Goal: Task Accomplishment & Management: Manage account settings

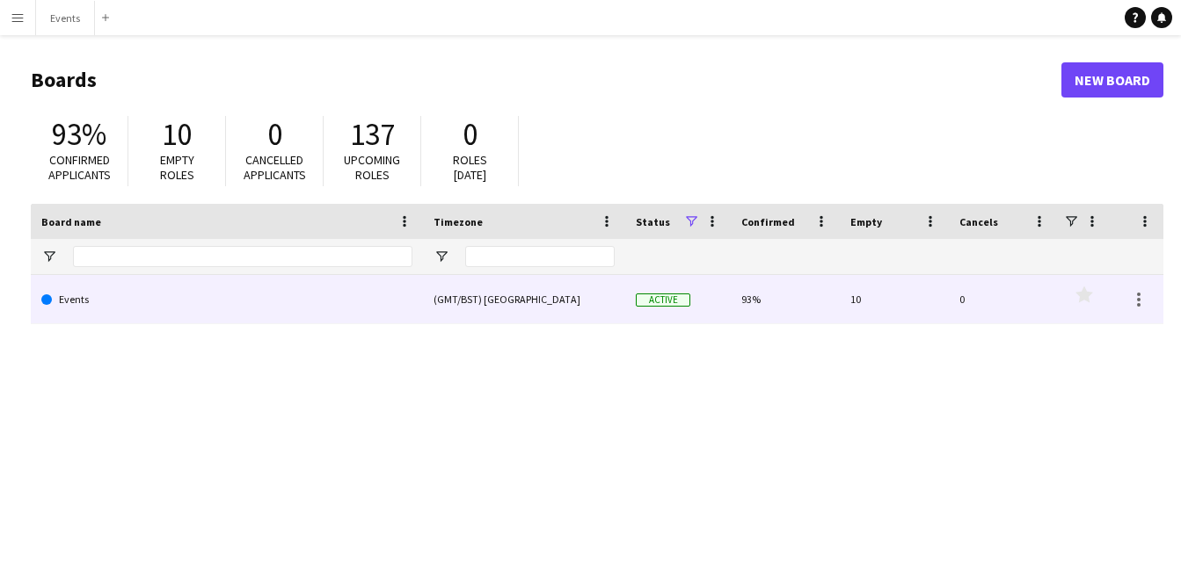
click at [131, 297] on link "Events" at bounding box center [226, 299] width 371 height 49
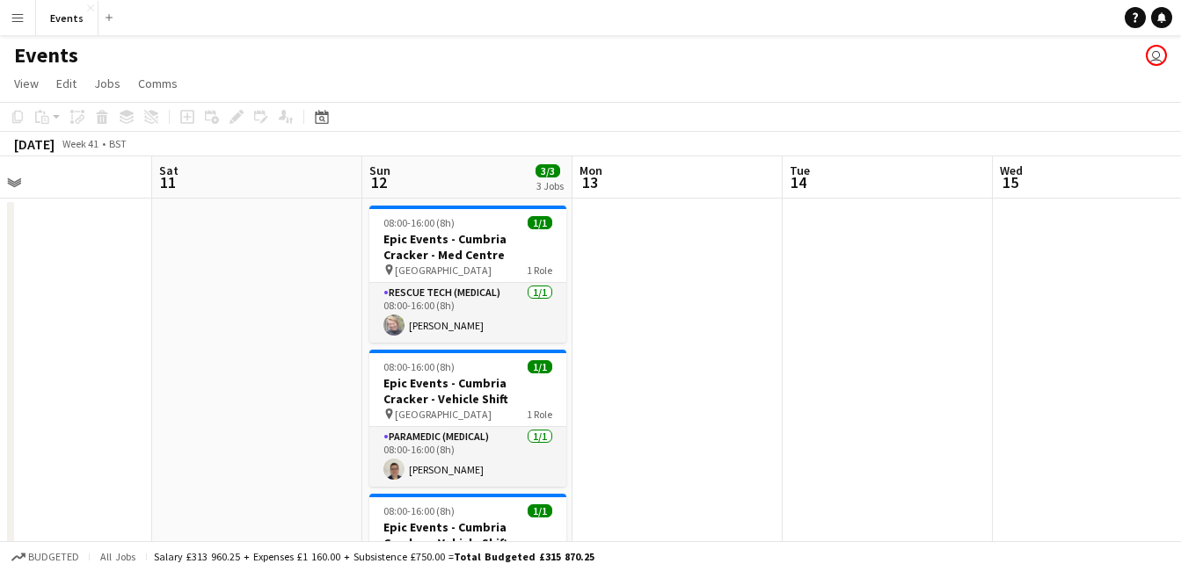
scroll to position [0, 697]
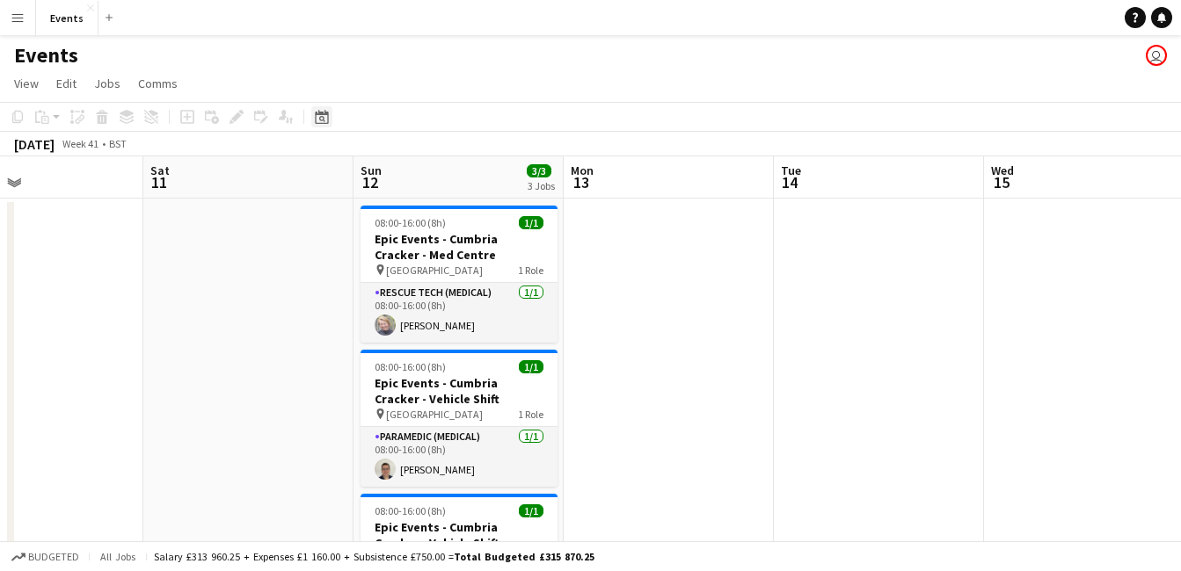
click at [329, 120] on div "Date picker" at bounding box center [321, 116] width 21 height 21
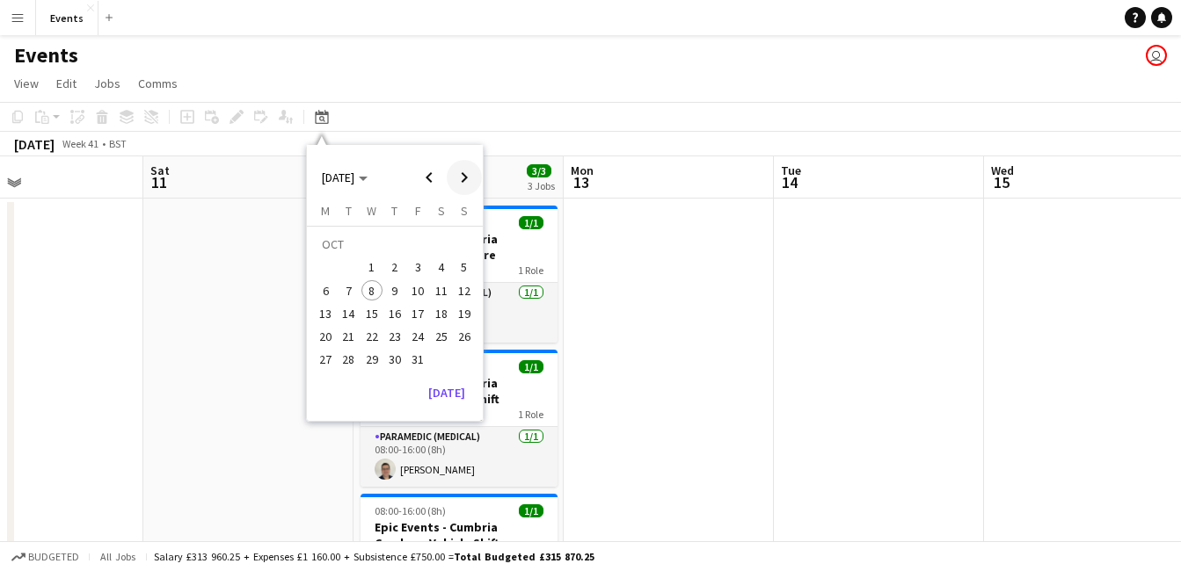
click at [467, 185] on span "Next month" at bounding box center [464, 177] width 35 height 35
click at [466, 178] on span "Next month" at bounding box center [464, 177] width 35 height 35
click at [467, 167] on span "Next month" at bounding box center [464, 177] width 35 height 35
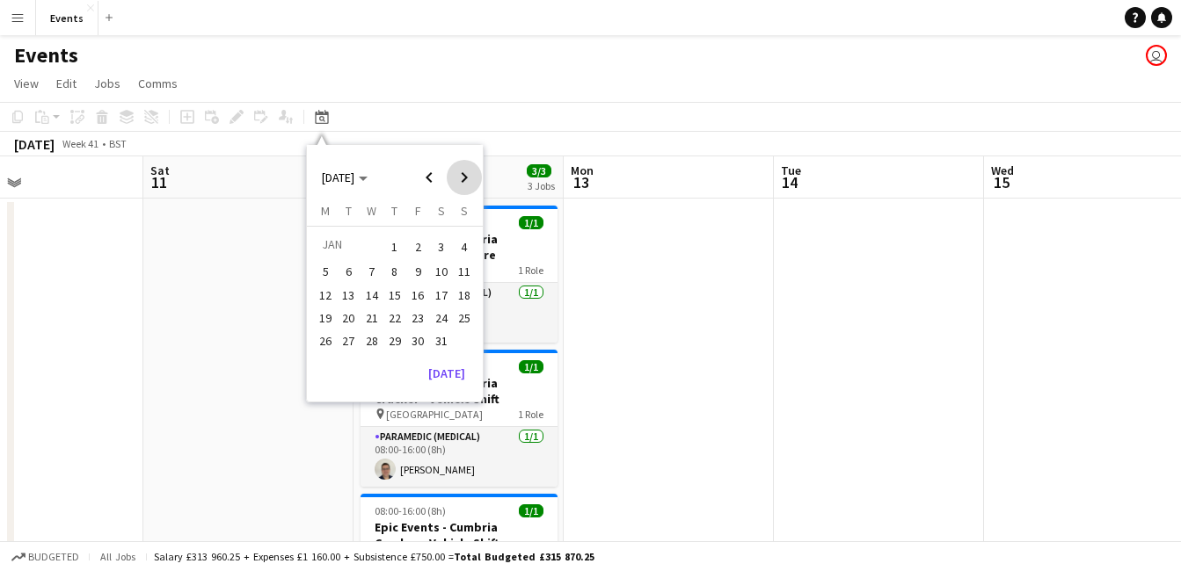
click at [472, 182] on span "Next month" at bounding box center [464, 177] width 35 height 35
click at [469, 180] on span "Next month" at bounding box center [464, 177] width 35 height 35
click at [462, 181] on span "Next month" at bounding box center [464, 177] width 35 height 35
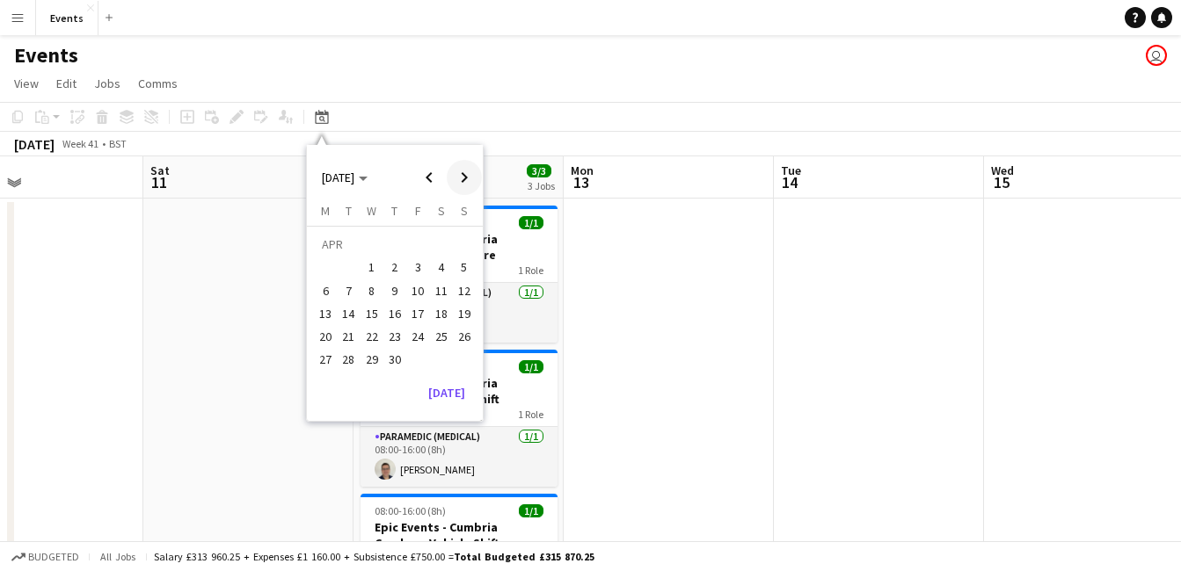
click at [477, 164] on span "Next month" at bounding box center [464, 177] width 35 height 35
click at [420, 175] on span "Previous month" at bounding box center [428, 177] width 35 height 35
click at [464, 178] on span "Next month" at bounding box center [464, 177] width 35 height 35
click at [432, 282] on button "9" at bounding box center [440, 271] width 23 height 23
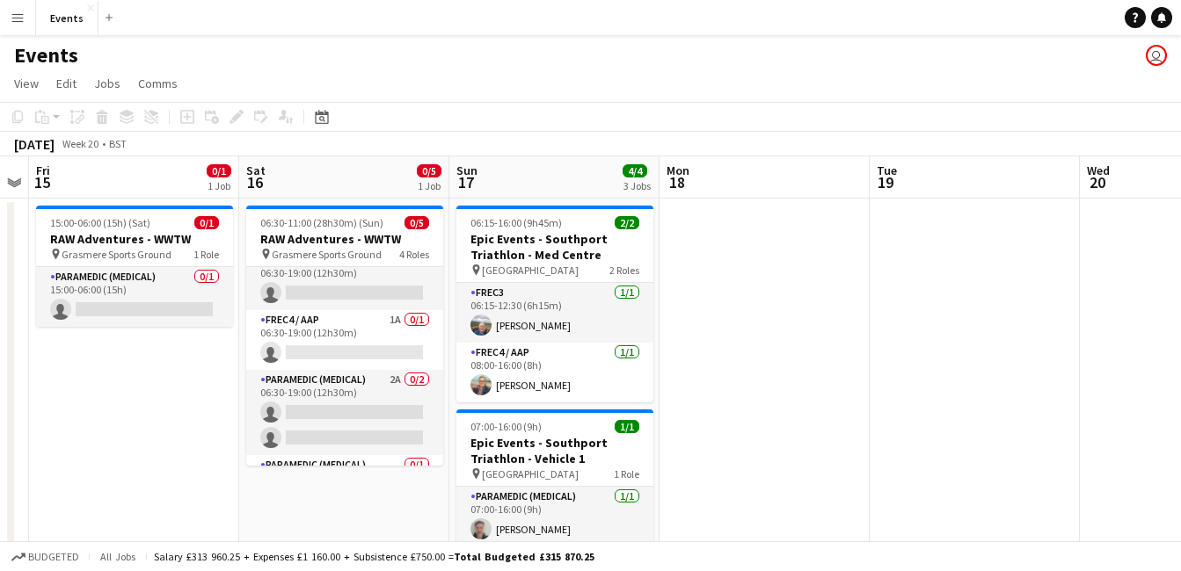
scroll to position [0, 0]
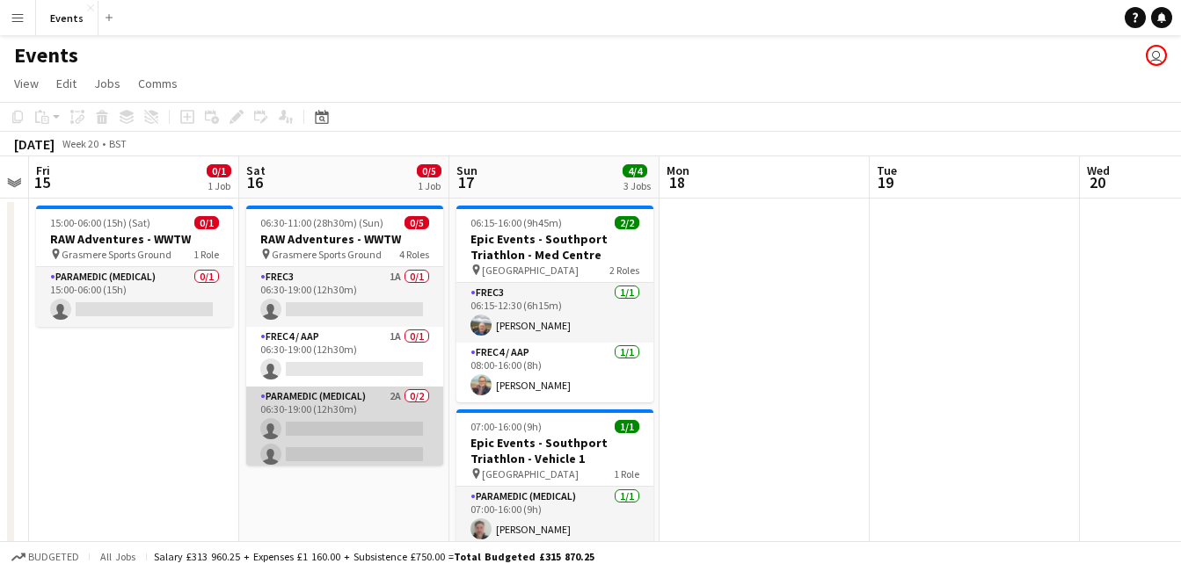
click at [384, 414] on app-card-role "Paramedic (Medical) 2A 0/2 06:30-19:00 (12h30m) single-neutral-actions single-n…" at bounding box center [344, 429] width 197 height 85
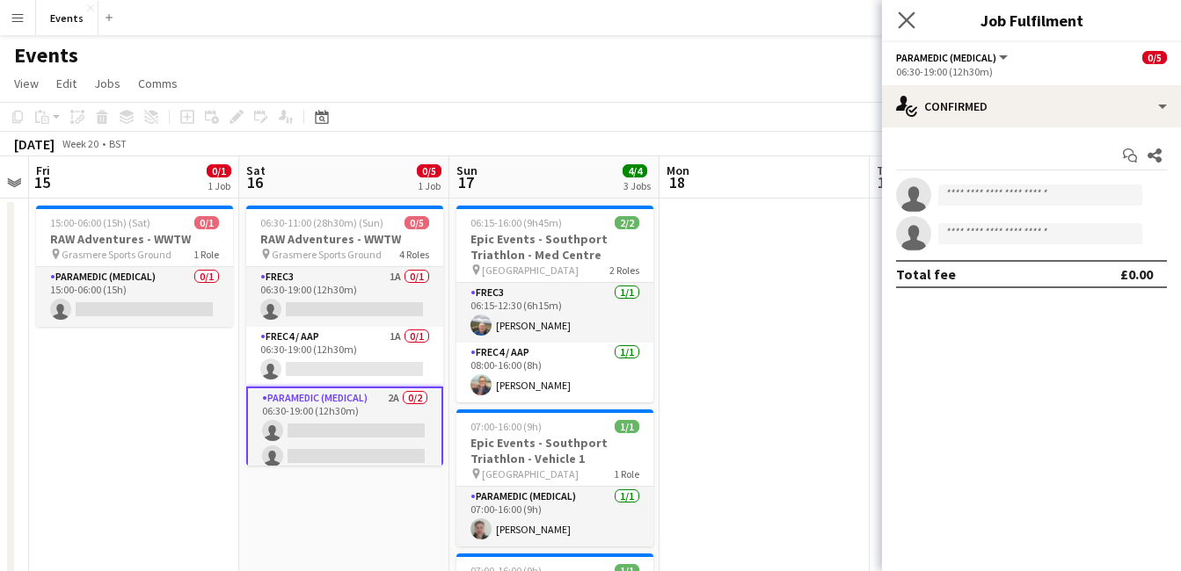
click at [913, 20] on app-icon "Close pop-in" at bounding box center [906, 20] width 25 height 25
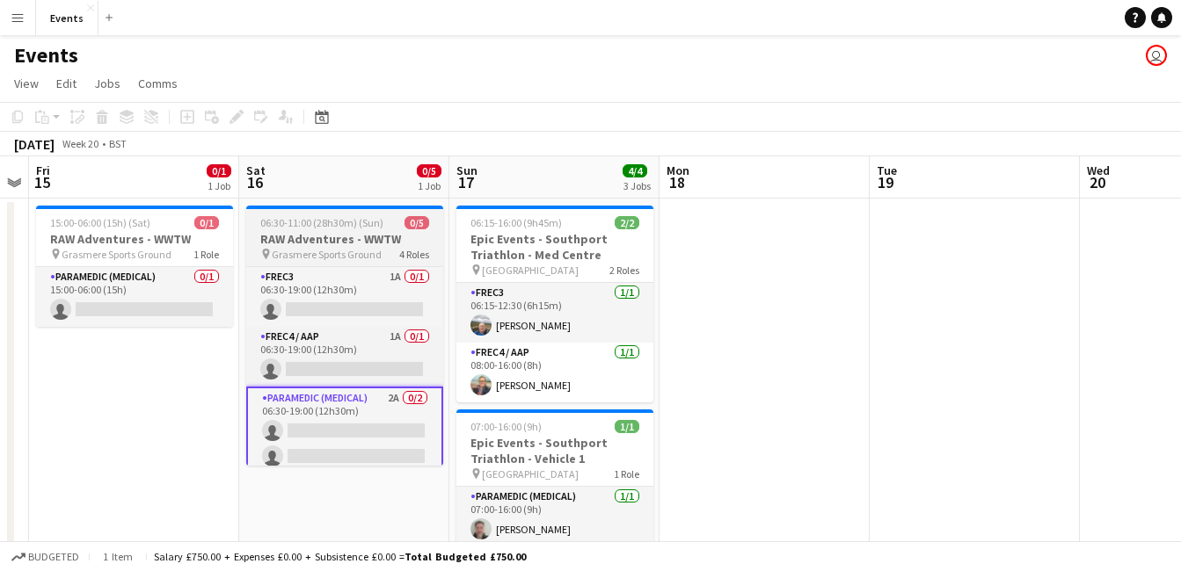
click at [315, 236] on h3 "RAW Adventures - WWTW" at bounding box center [344, 239] width 197 height 16
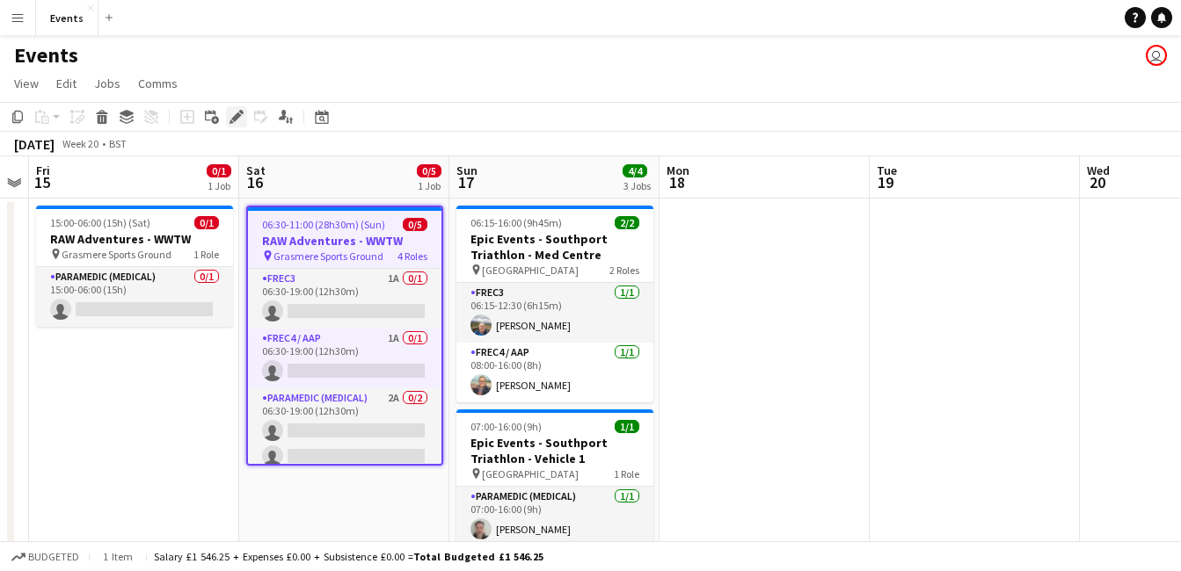
click at [232, 116] on icon "Edit" at bounding box center [236, 117] width 14 height 14
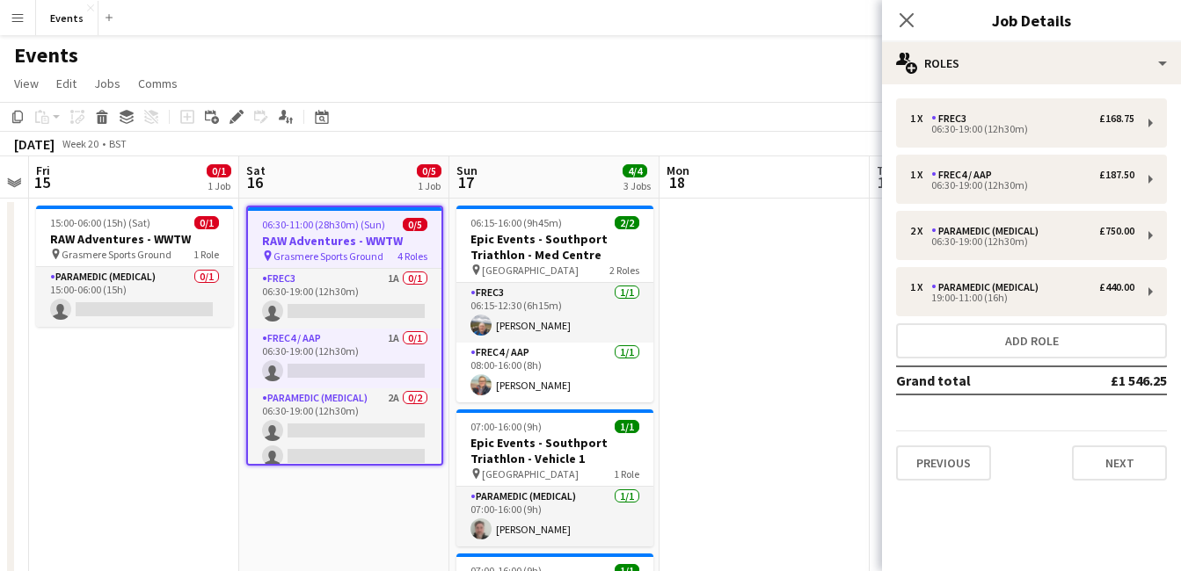
scroll to position [1, 0]
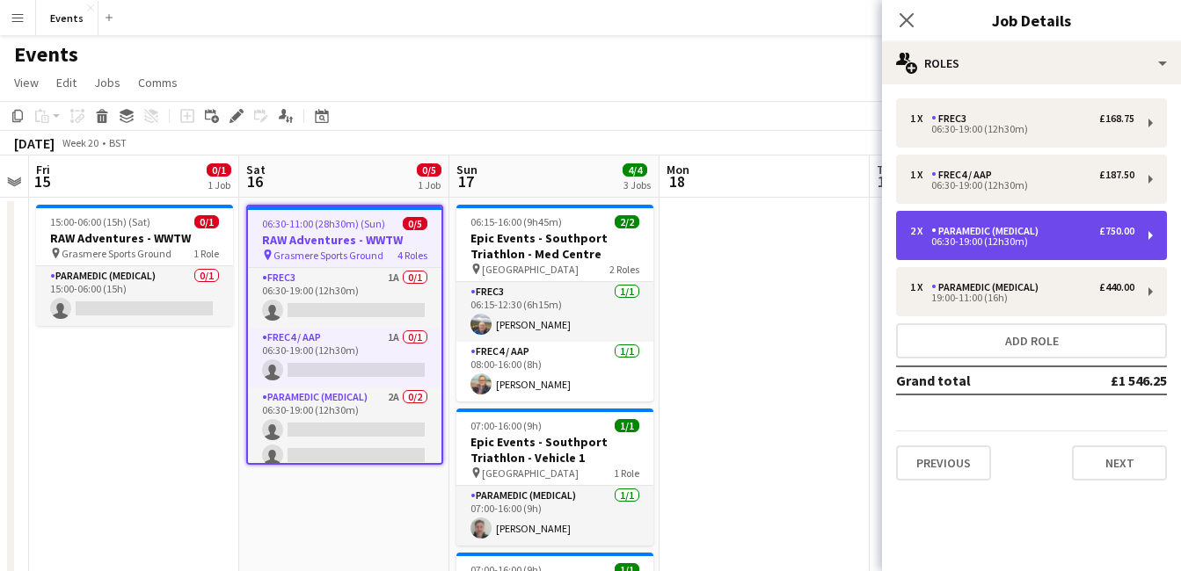
click at [1032, 222] on div "2 x Paramedic (Medical) £750.00 06:30-19:00 (12h30m)" at bounding box center [1031, 235] width 271 height 49
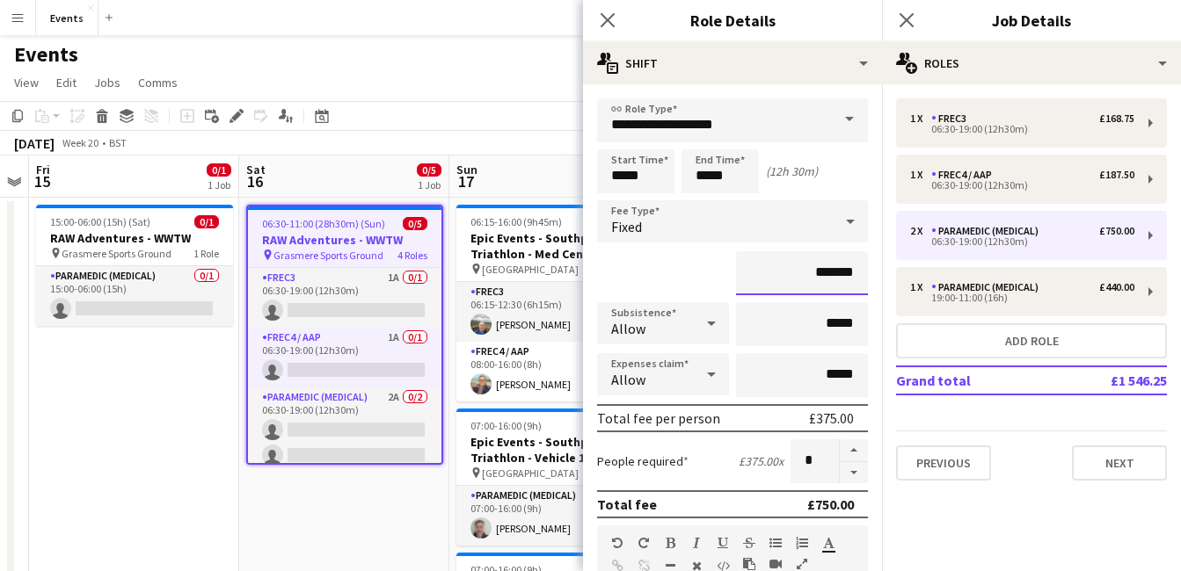
drag, startPoint x: 803, startPoint y: 280, endPoint x: 824, endPoint y: 278, distance: 20.3
click at [824, 278] on input "*******" at bounding box center [802, 273] width 132 height 44
type input "*******"
click at [684, 255] on div "*******" at bounding box center [732, 273] width 271 height 44
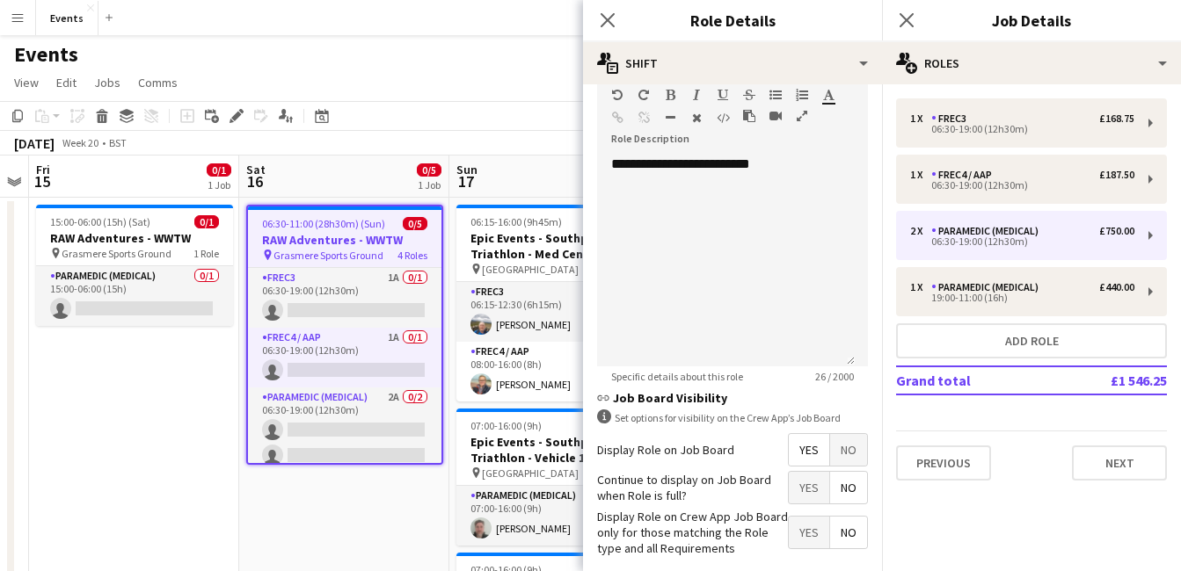
scroll to position [534, 0]
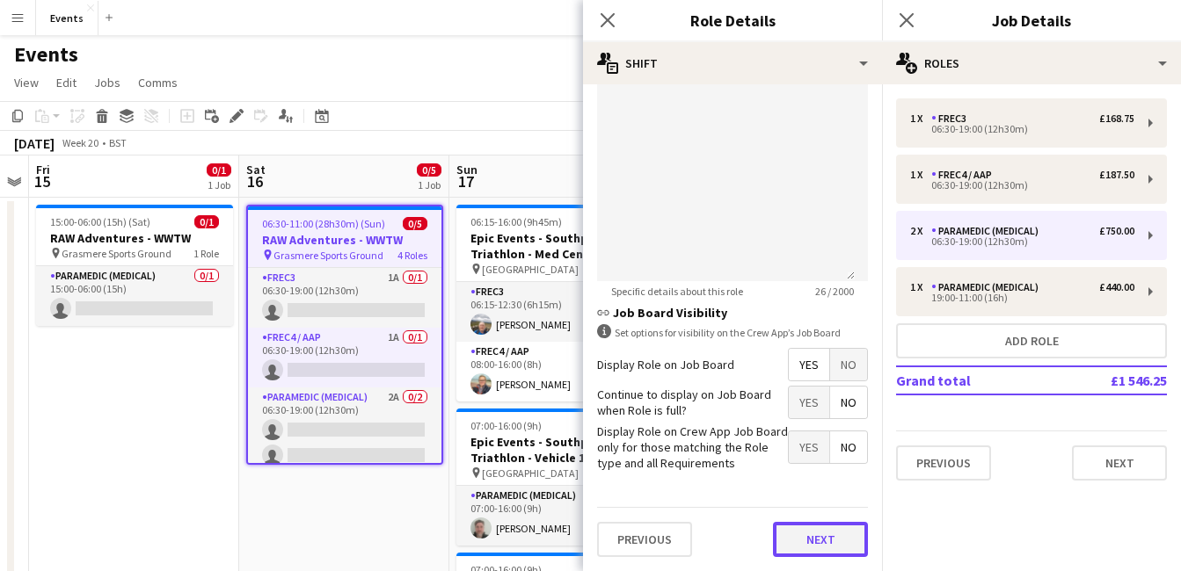
click at [838, 542] on button "Next" at bounding box center [820, 539] width 95 height 35
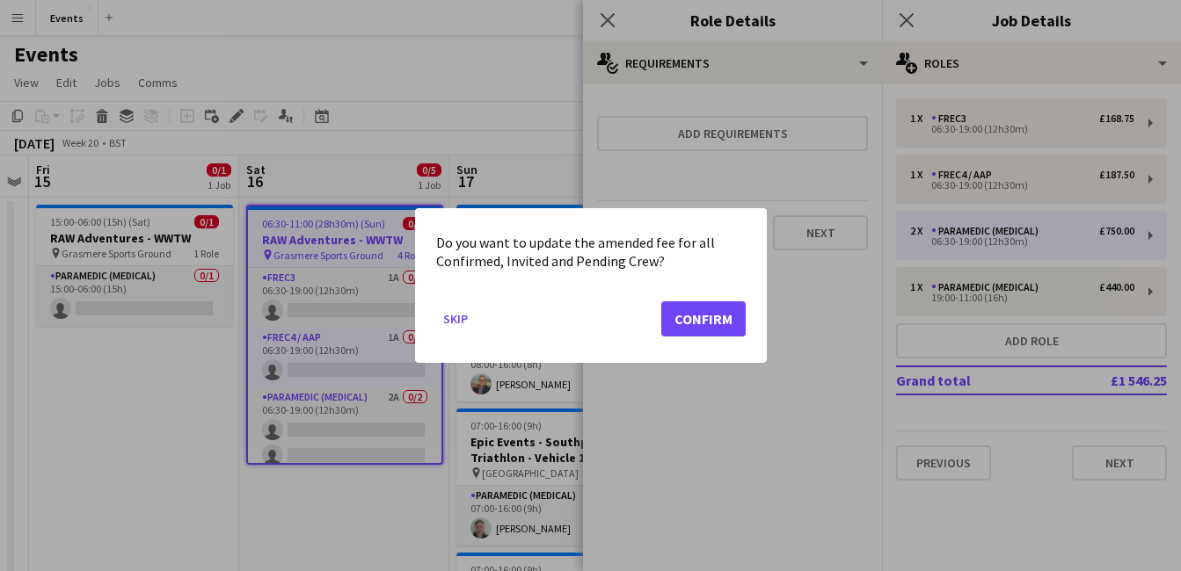
scroll to position [0, 0]
click at [699, 302] on button "Confirm" at bounding box center [703, 319] width 84 height 35
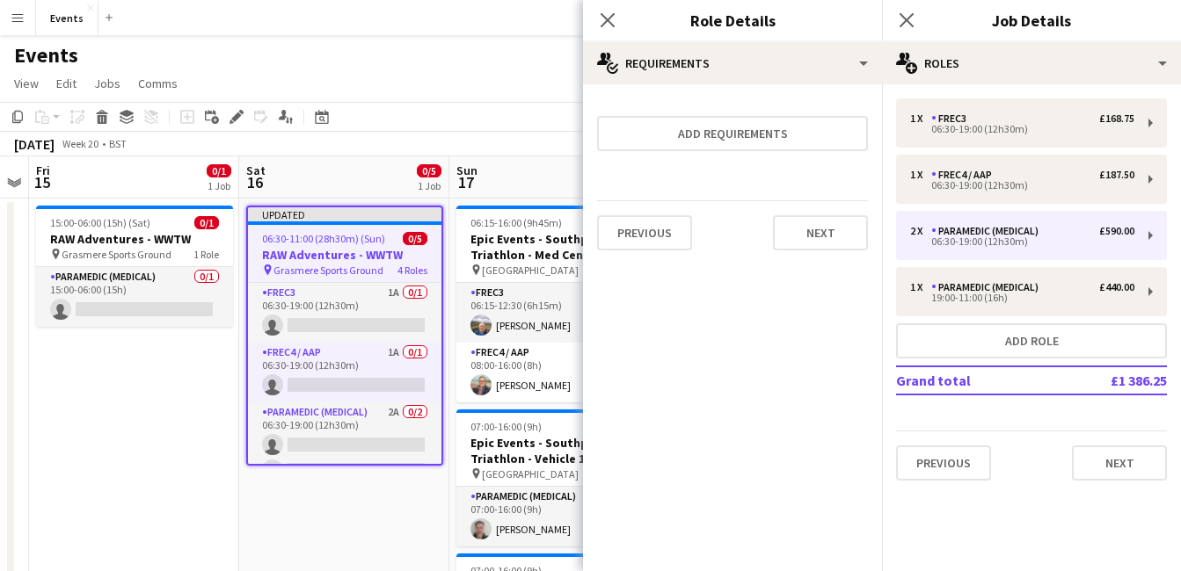
scroll to position [1, 0]
click at [607, 22] on icon "Close pop-in" at bounding box center [607, 19] width 17 height 17
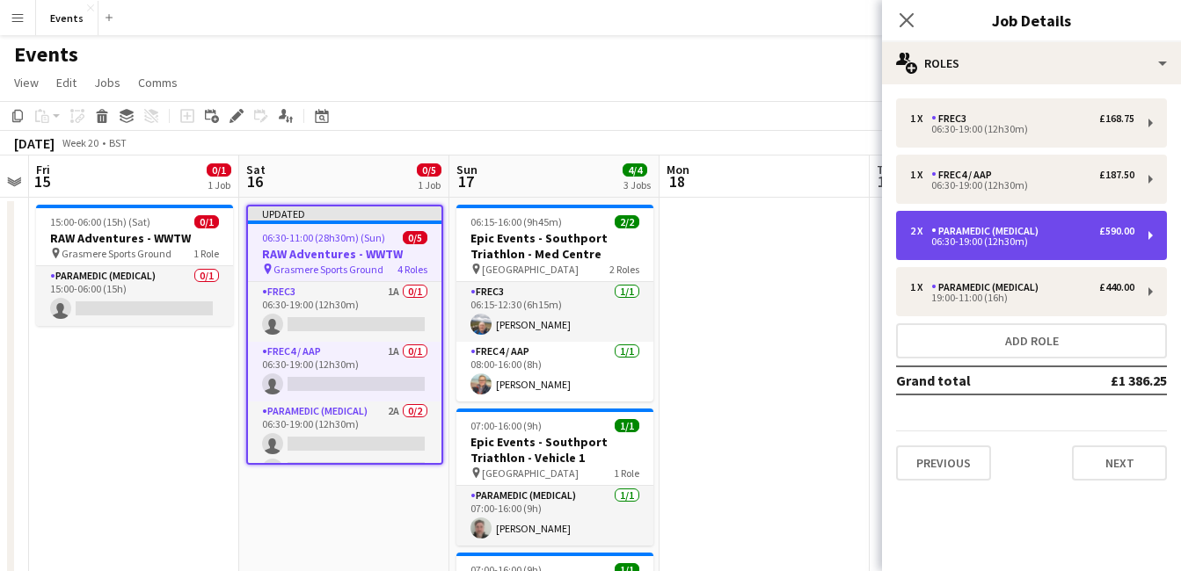
click at [1060, 231] on div "2 x Paramedic (Medical) £590.00" at bounding box center [1022, 231] width 224 height 12
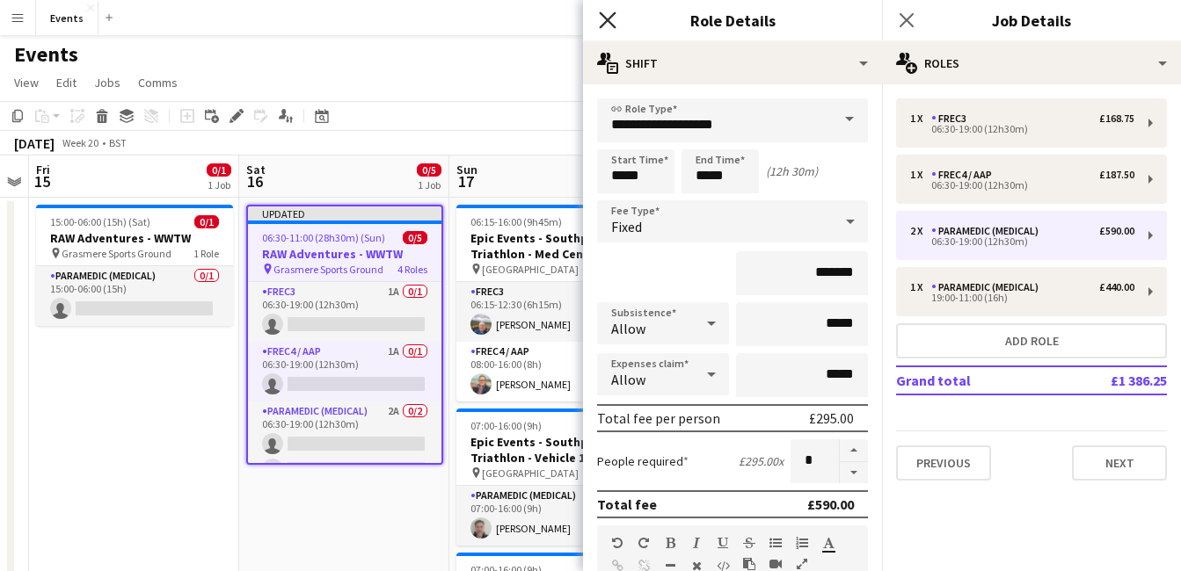
click at [609, 16] on icon "Close pop-in" at bounding box center [607, 19] width 17 height 17
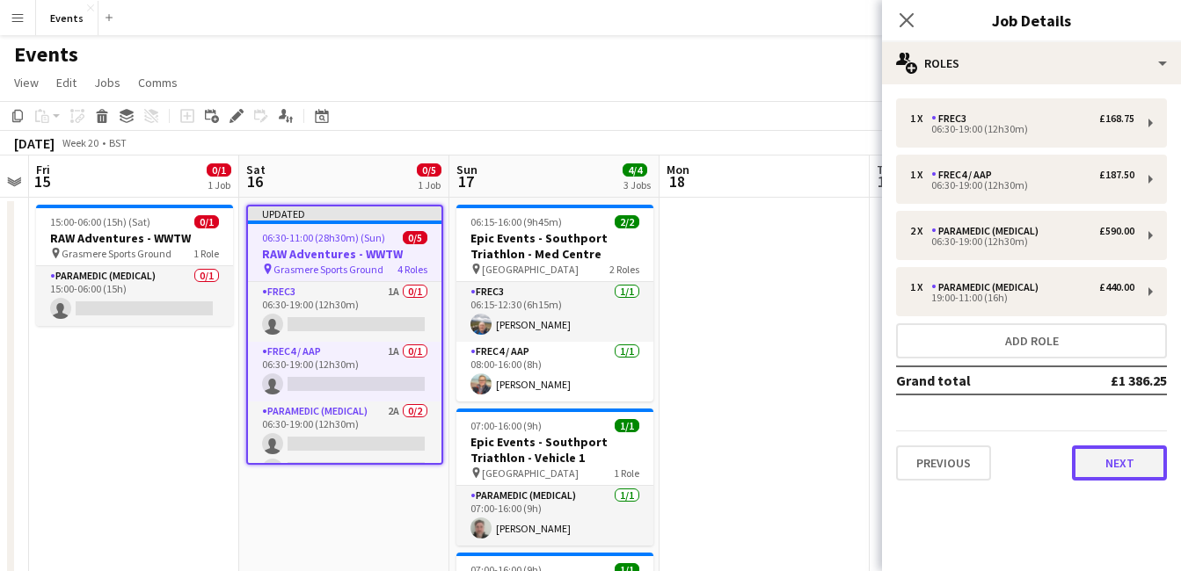
click at [1149, 478] on button "Next" at bounding box center [1119, 463] width 95 height 35
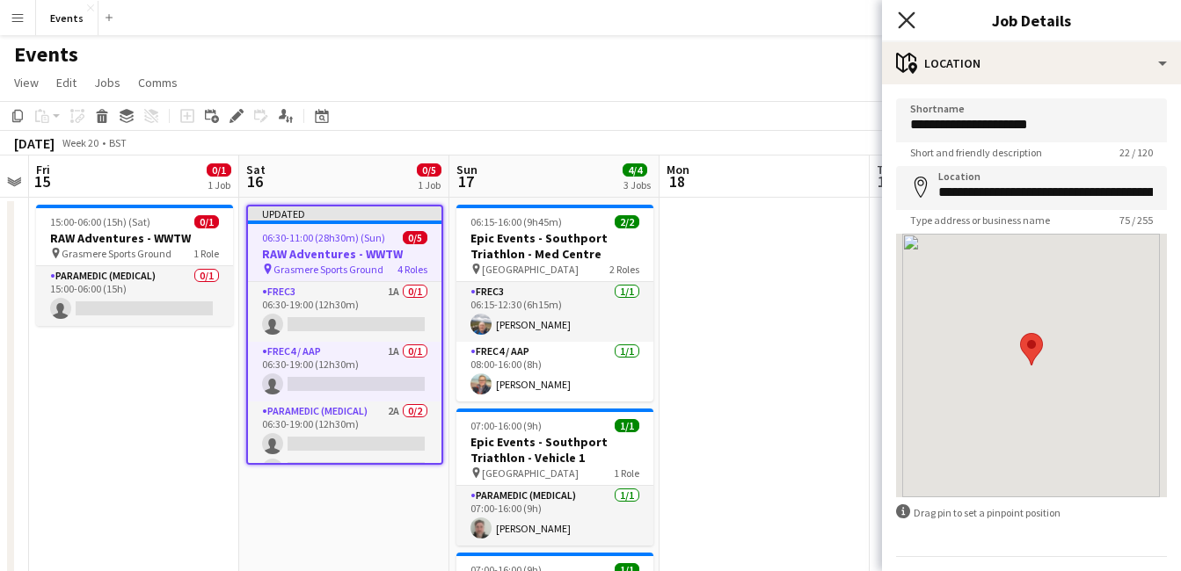
click at [912, 23] on icon "Close pop-in" at bounding box center [906, 19] width 17 height 17
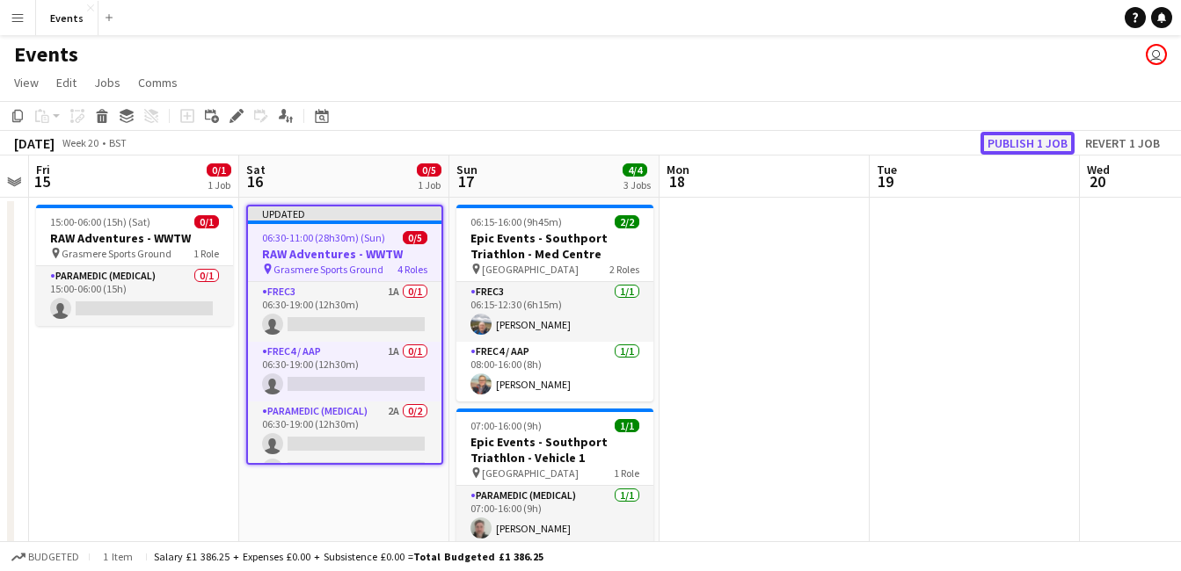
click at [1018, 136] on button "Publish 1 job" at bounding box center [1027, 143] width 94 height 23
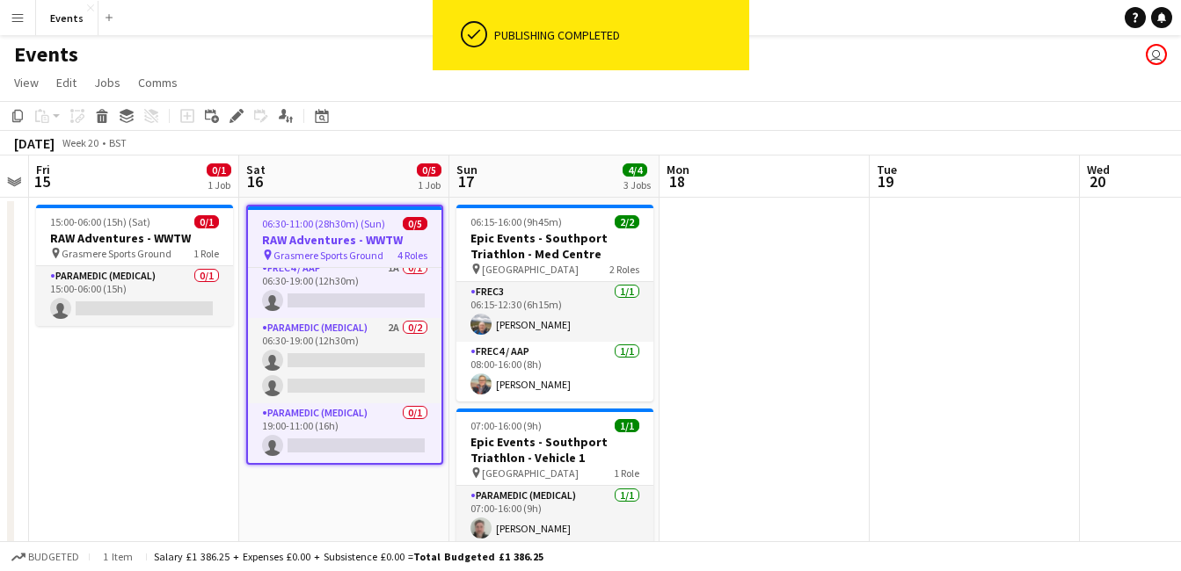
scroll to position [68, 0]
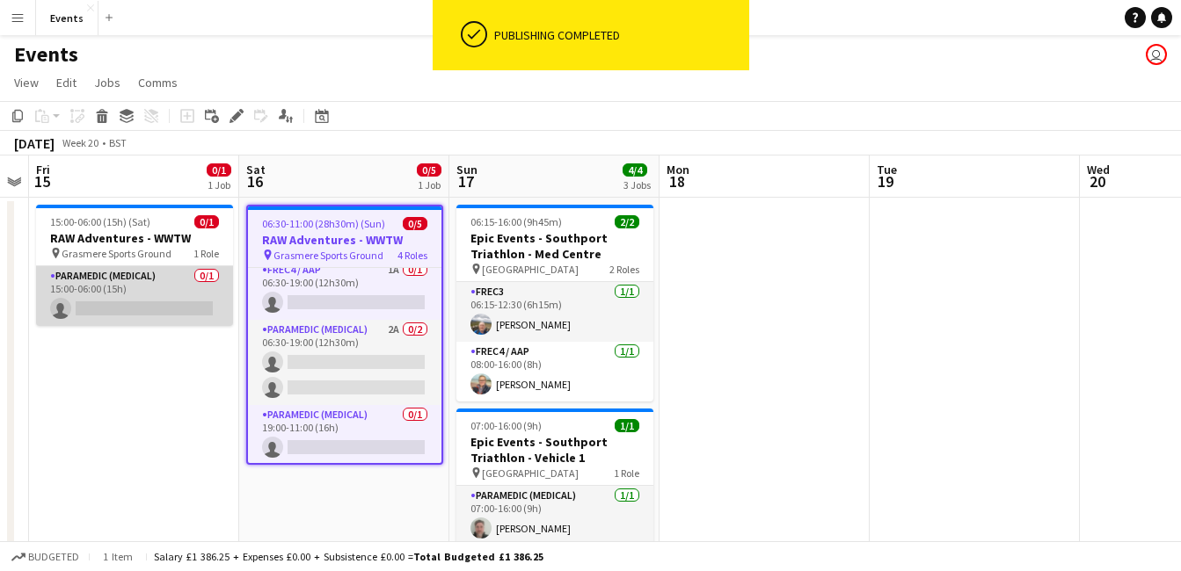
click at [118, 306] on app-card-role "Paramedic (Medical) 0/1 15:00-06:00 (15h) single-neutral-actions" at bounding box center [134, 296] width 197 height 60
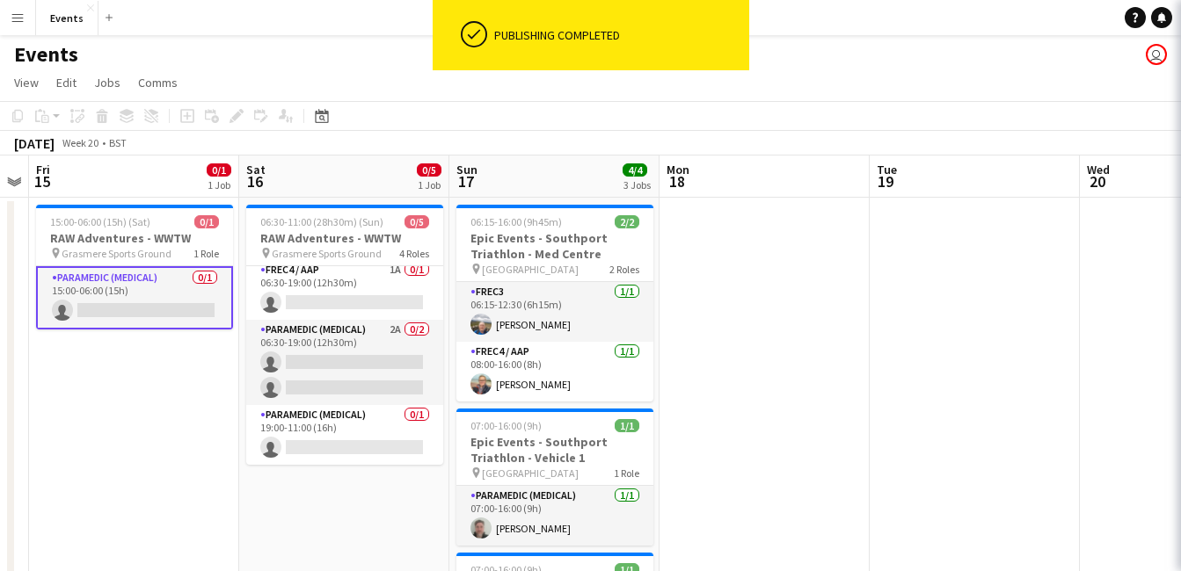
scroll to position [66, 0]
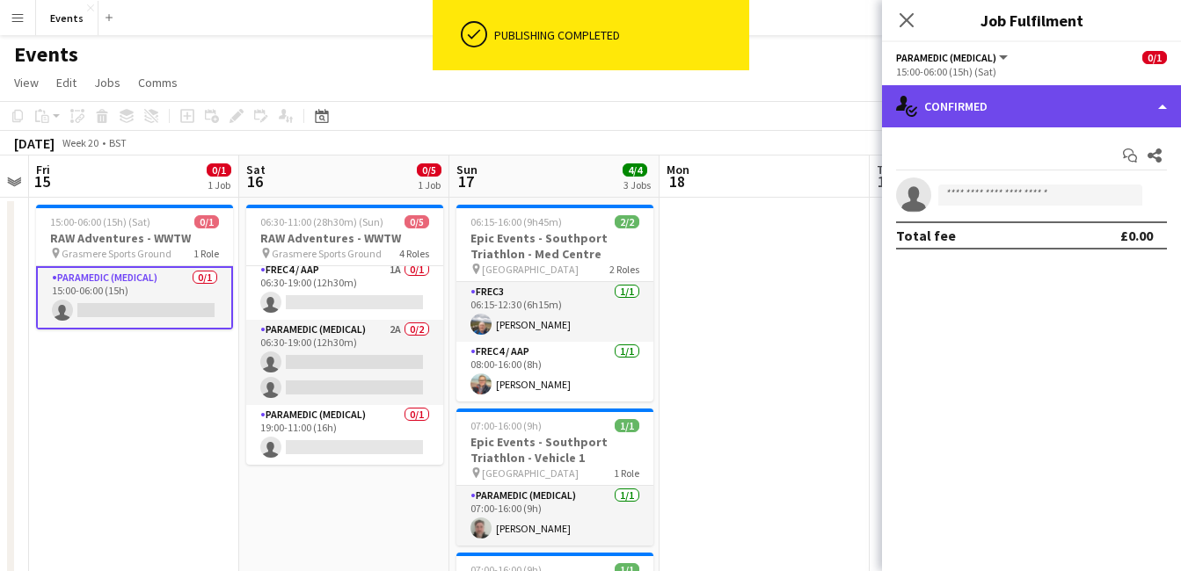
click at [965, 122] on div "single-neutral-actions-check-2 Confirmed" at bounding box center [1031, 106] width 299 height 42
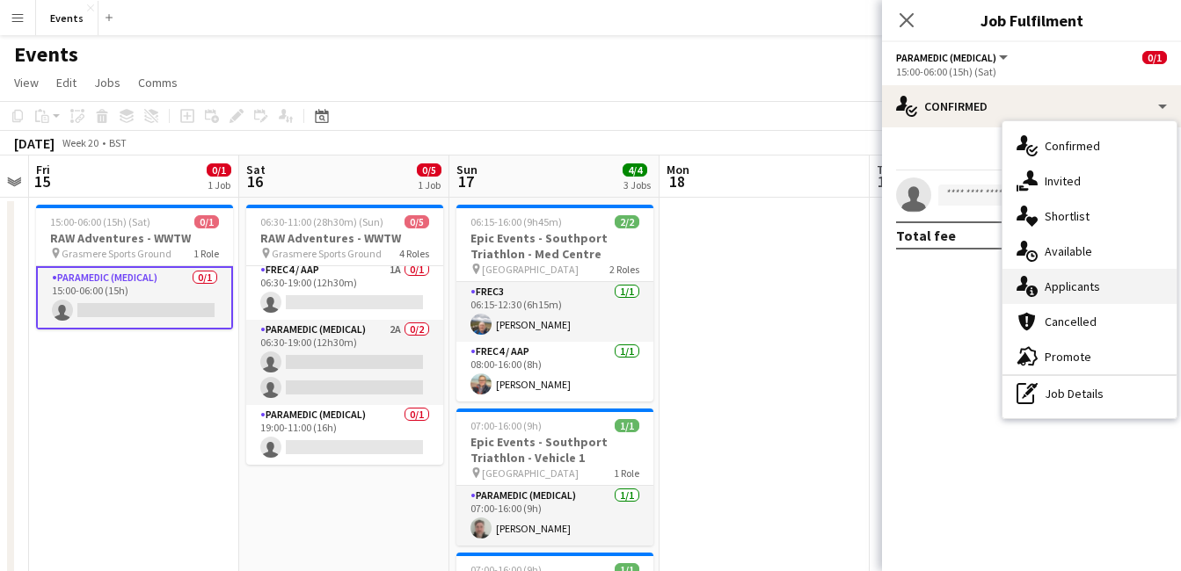
click at [1131, 278] on div "single-neutral-actions-information Applicants" at bounding box center [1089, 286] width 174 height 35
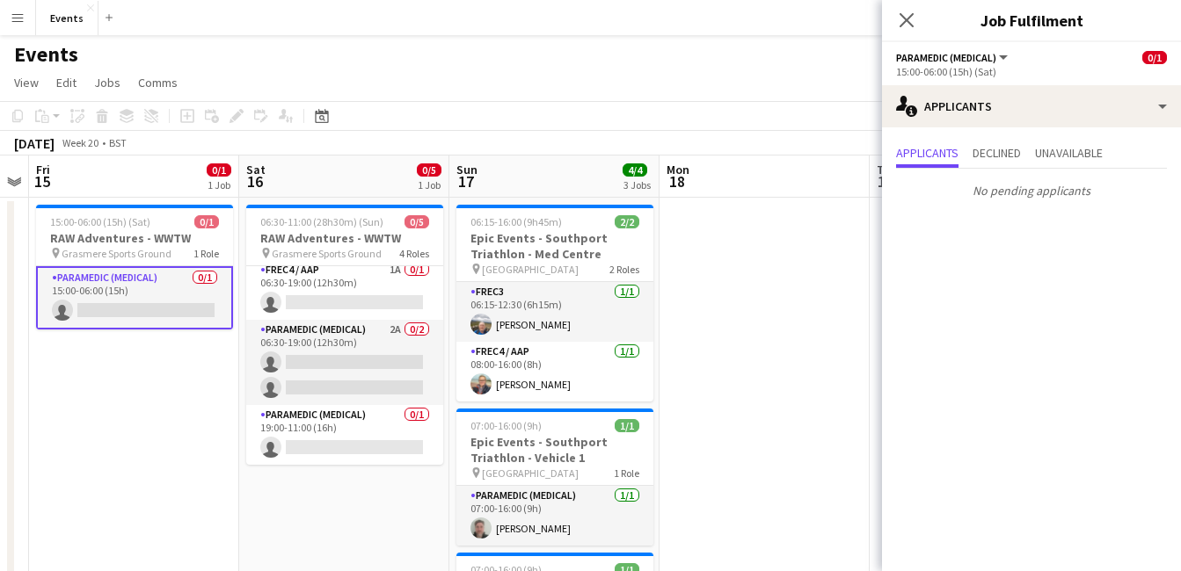
click at [919, 12] on div "Close pop-in" at bounding box center [906, 20] width 49 height 40
click at [910, 19] on icon "Close pop-in" at bounding box center [906, 19] width 17 height 17
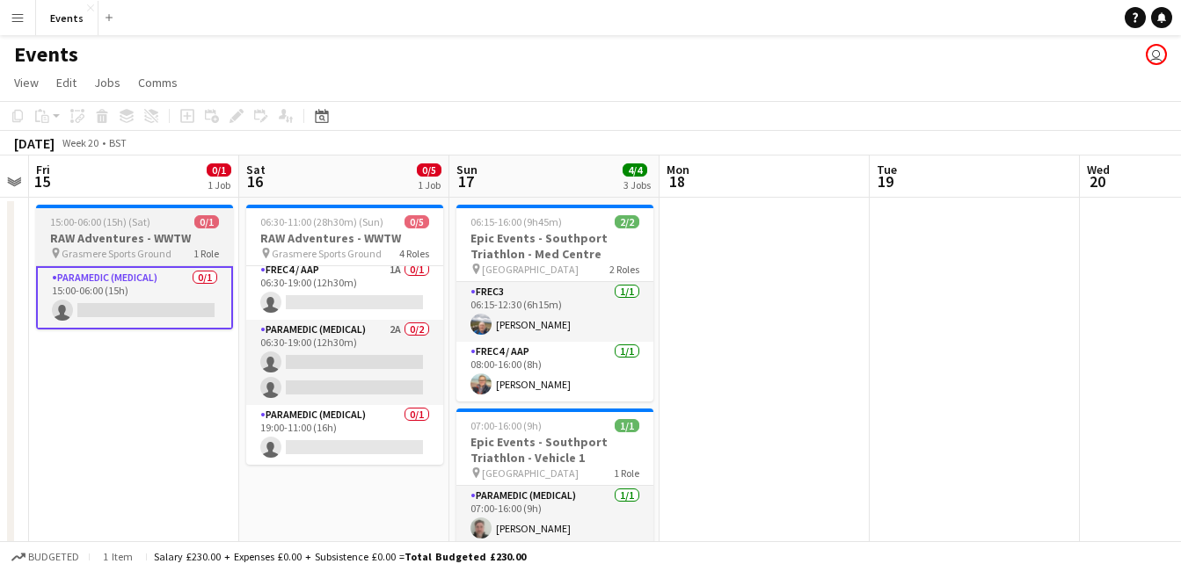
click at [73, 241] on h3 "RAW Adventures - WWTW" at bounding box center [134, 238] width 197 height 16
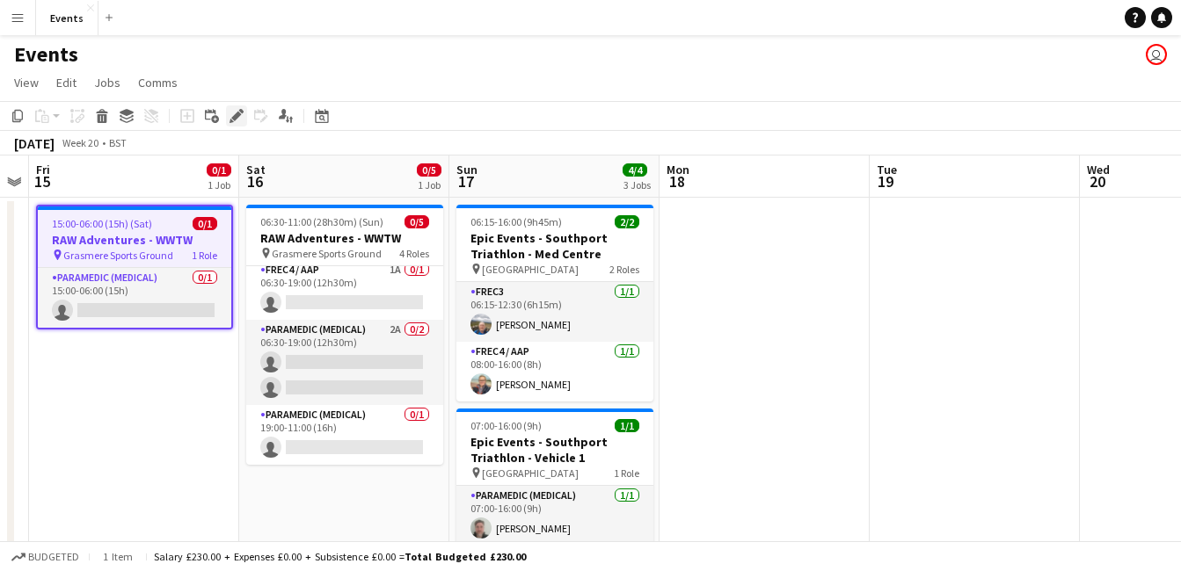
click at [238, 121] on icon "Edit" at bounding box center [236, 116] width 14 height 14
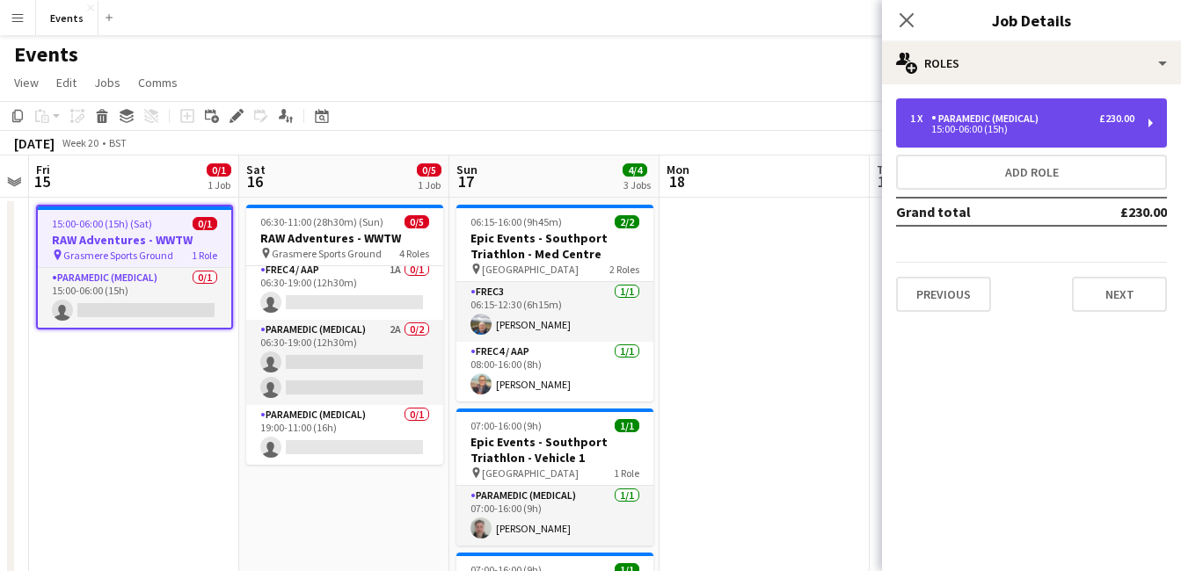
click at [1123, 137] on div "1 x Paramedic (Medical) £230.00 15:00-06:00 (15h)" at bounding box center [1031, 122] width 271 height 49
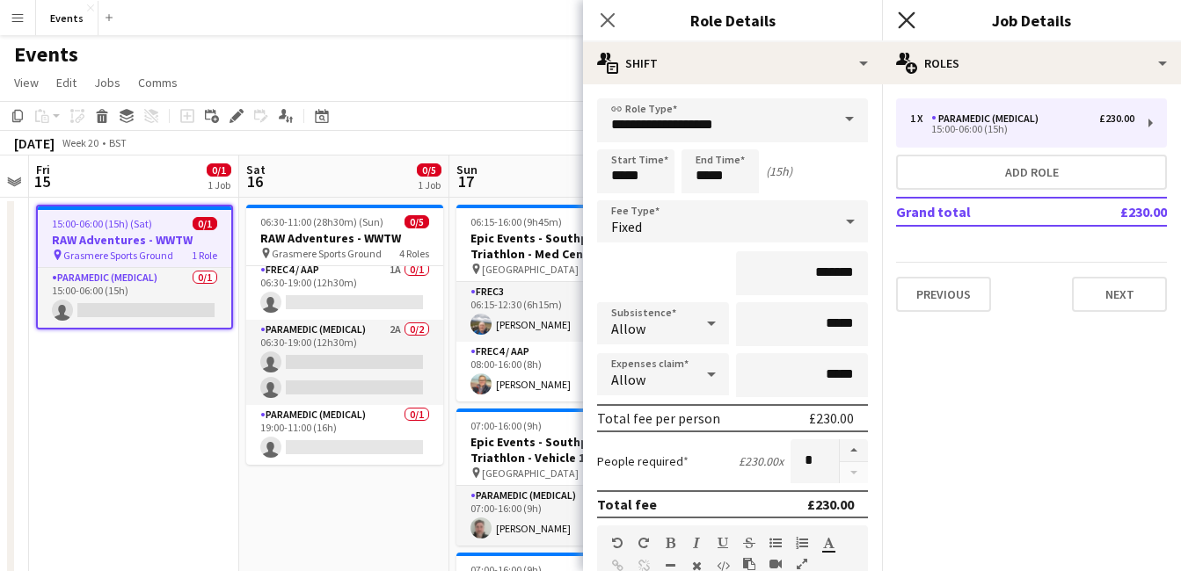
click at [909, 16] on icon "Close pop-in" at bounding box center [906, 19] width 17 height 17
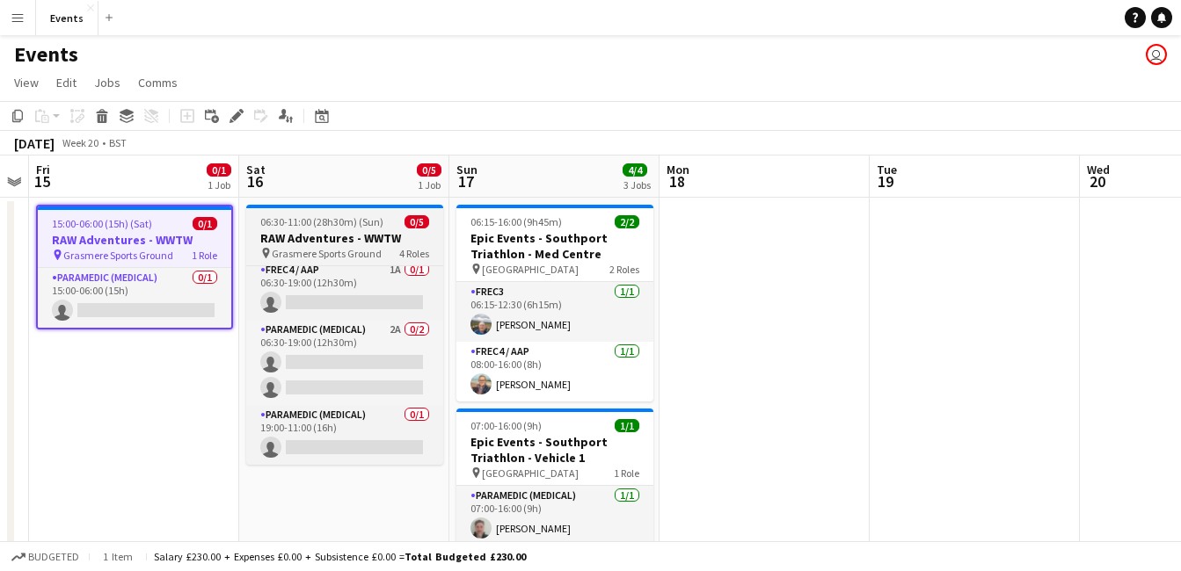
click at [386, 245] on h3 "RAW Adventures - WWTW" at bounding box center [344, 238] width 197 height 16
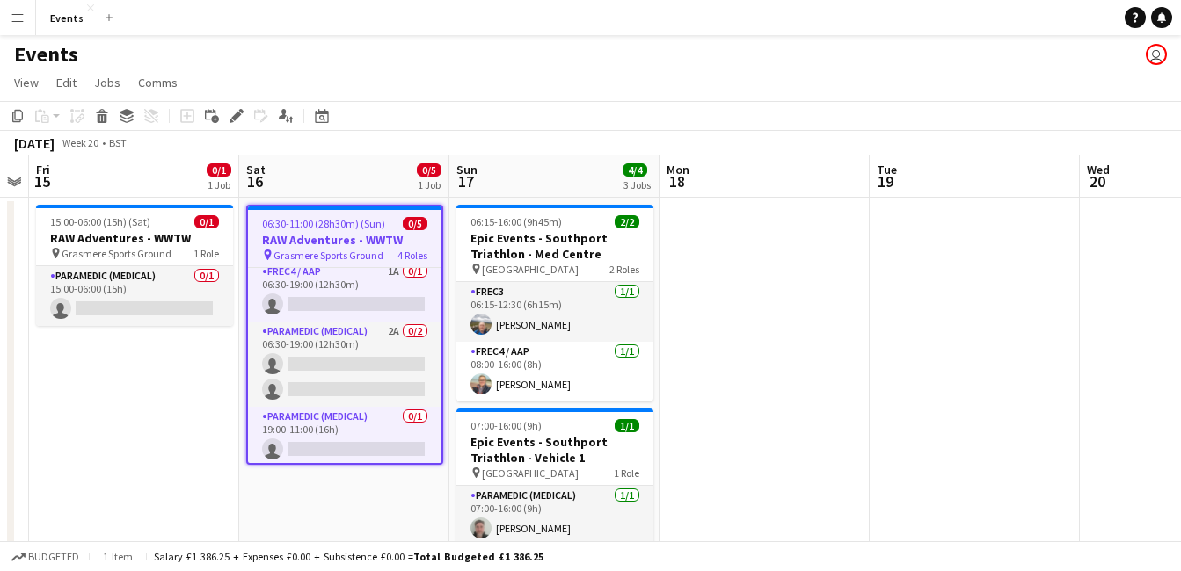
scroll to position [68, 0]
click at [234, 118] on icon at bounding box center [236, 117] width 10 height 10
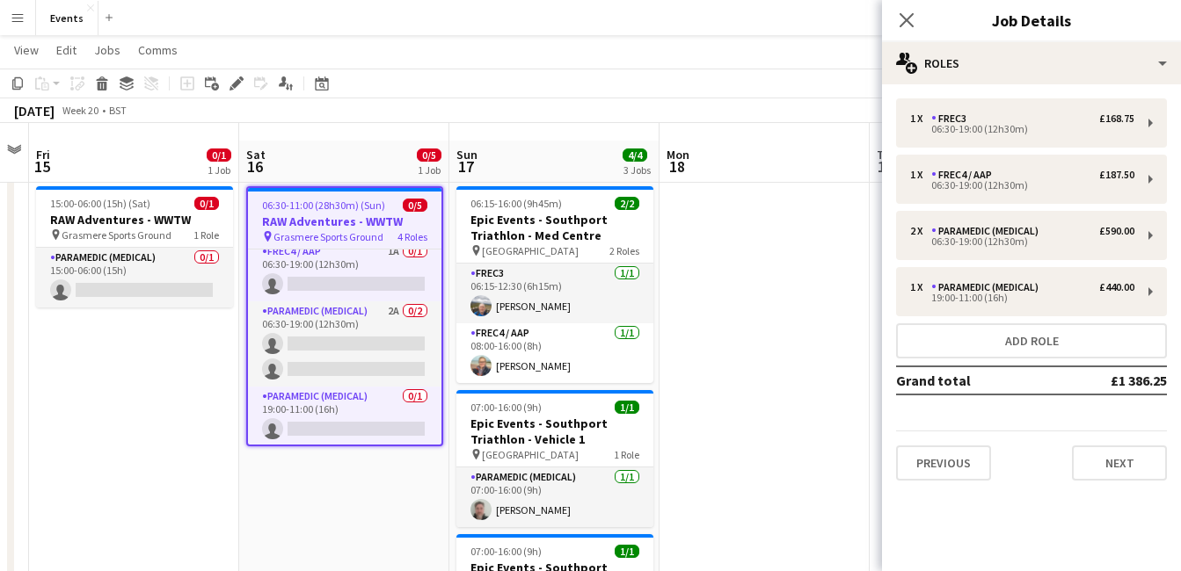
scroll to position [0, 0]
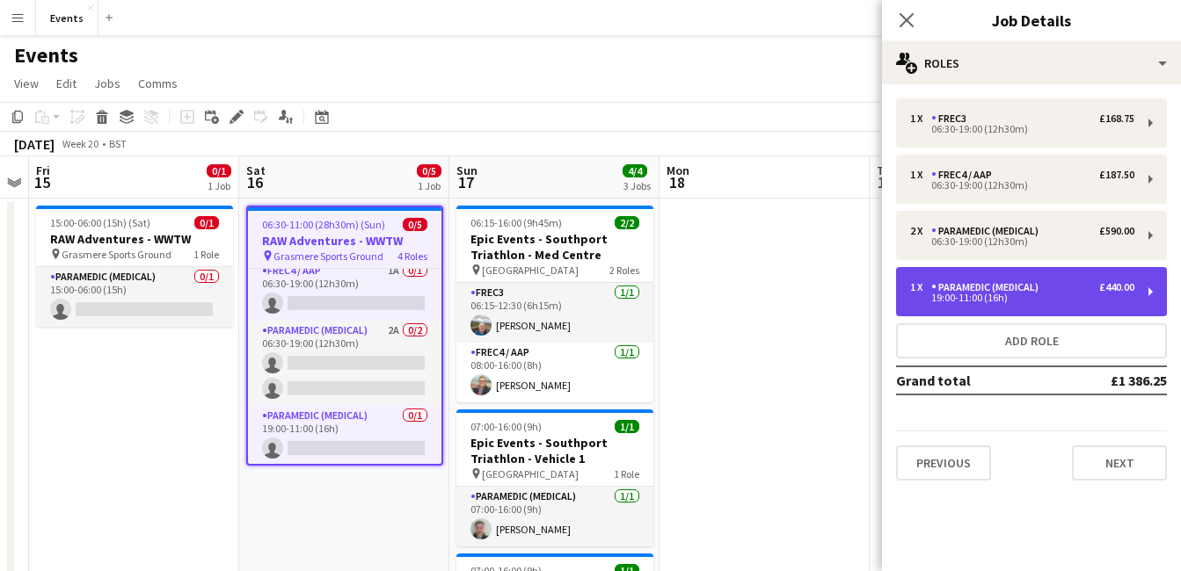
click at [1079, 307] on div "1 x Paramedic (Medical) £440.00 19:00-11:00 (16h)" at bounding box center [1031, 291] width 271 height 49
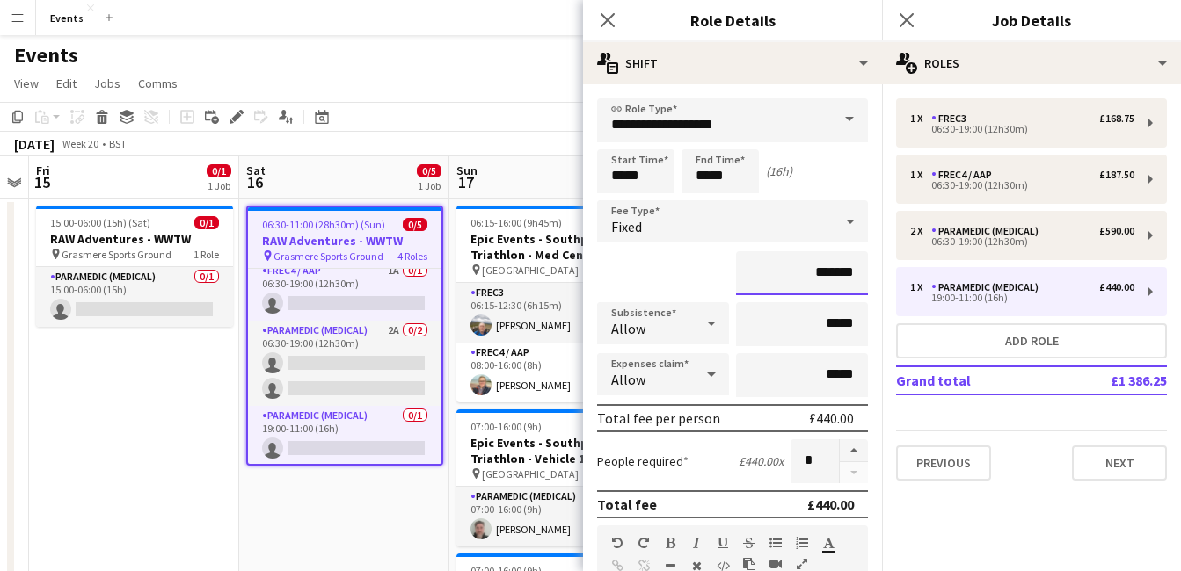
drag, startPoint x: 820, startPoint y: 273, endPoint x: 803, endPoint y: 276, distance: 17.9
click at [803, 276] on input "*******" at bounding box center [802, 273] width 132 height 44
type input "**"
type input "*****"
click at [1007, 549] on mat-expansion-panel "pencil3 General details 1 x FREC3 £168.75 06:30-19:00 (12h30m) 1 x FREC4 / AAP …" at bounding box center [1031, 327] width 299 height 487
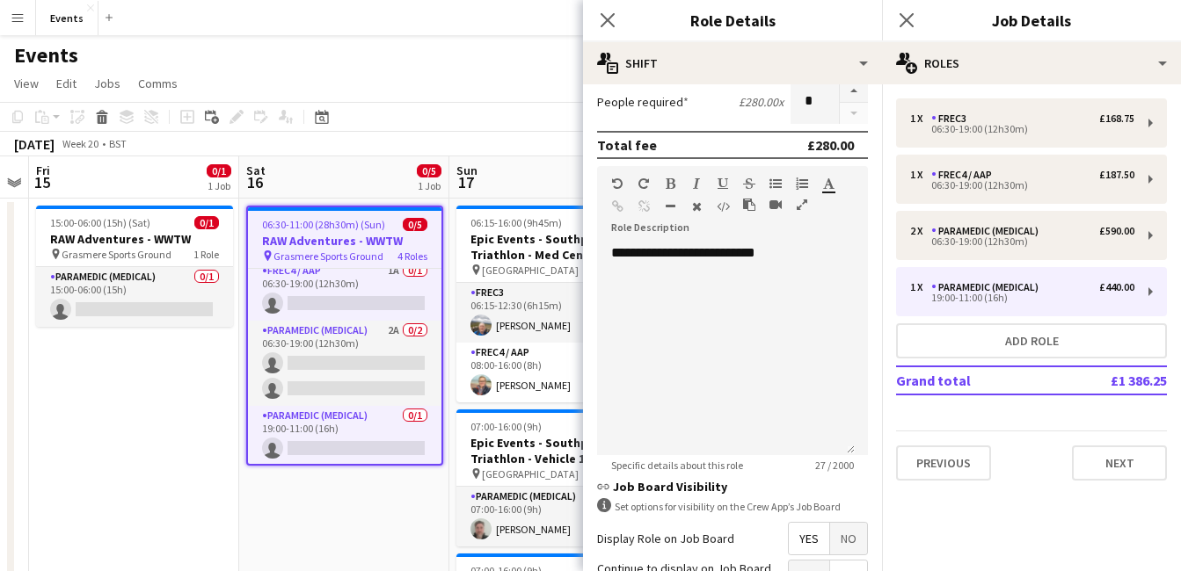
scroll to position [534, 0]
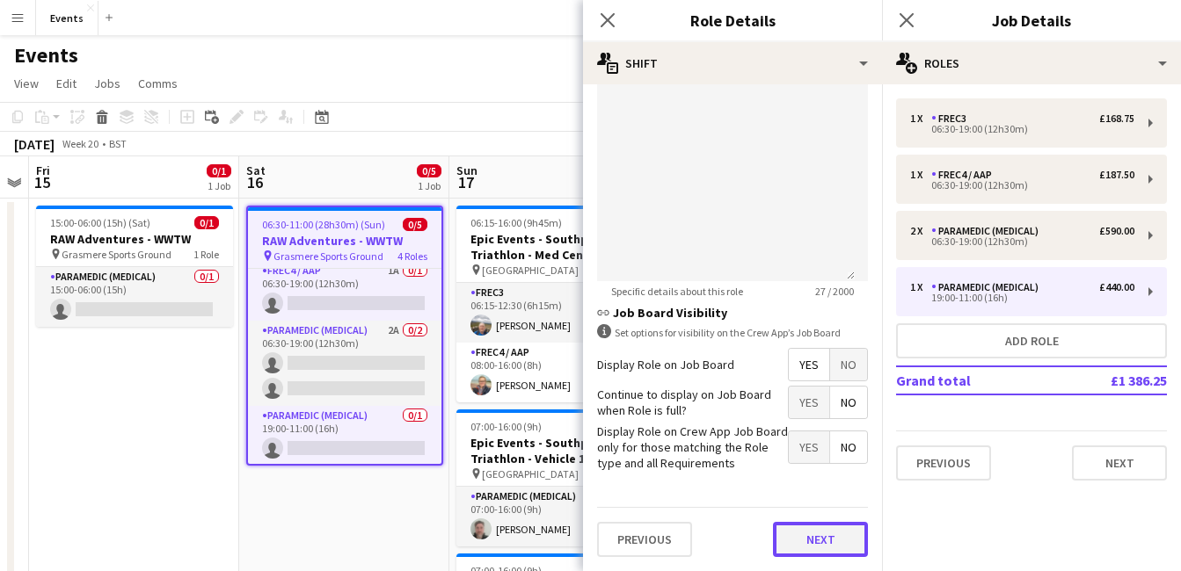
click at [815, 549] on button "Next" at bounding box center [820, 539] width 95 height 35
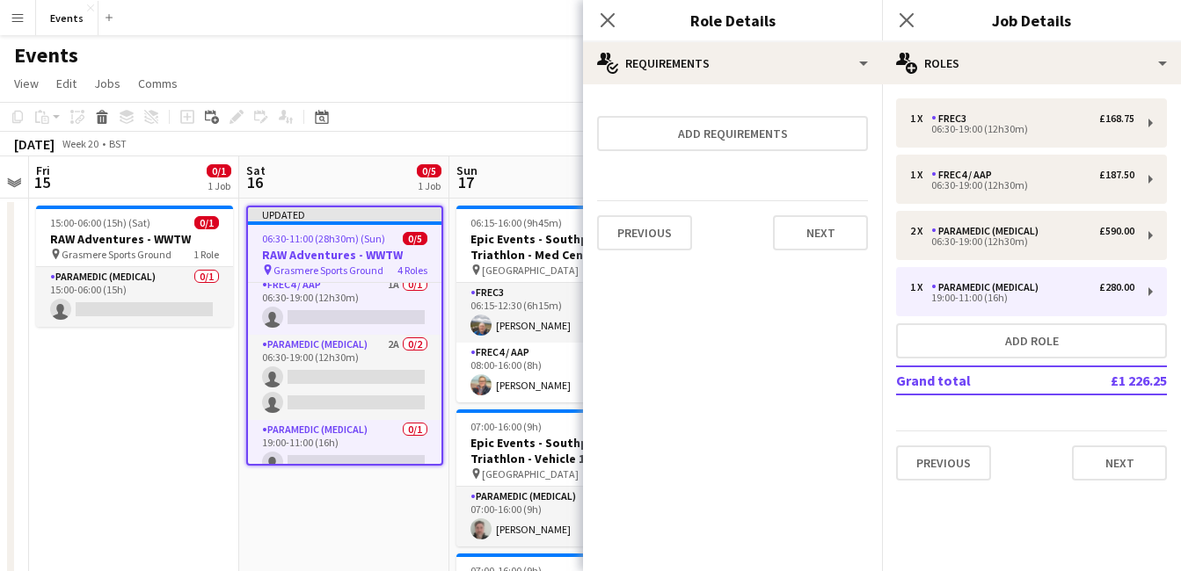
scroll to position [0, 0]
click at [607, 20] on icon at bounding box center [607, 19] width 17 height 17
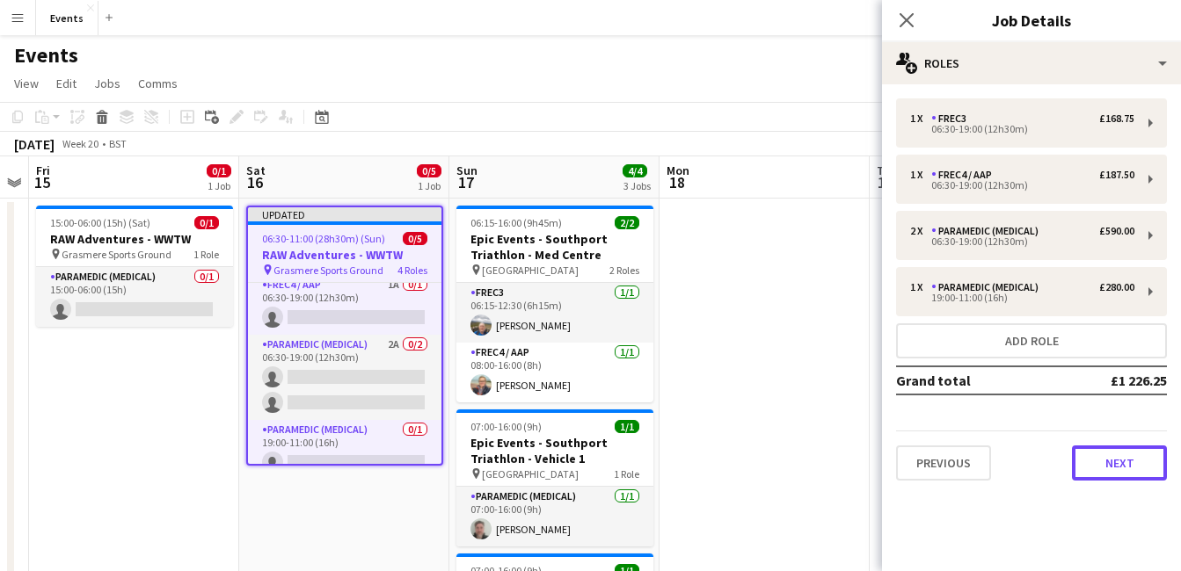
drag, startPoint x: 1107, startPoint y: 452, endPoint x: 1190, endPoint y: 241, distance: 226.9
click at [1181, 241] on html "Menu Boards Boards Boards All jobs Status Workforce Workforce My Workforce Recr…" at bounding box center [590, 380] width 1181 height 760
click at [1136, 469] on button "Next" at bounding box center [1119, 463] width 95 height 35
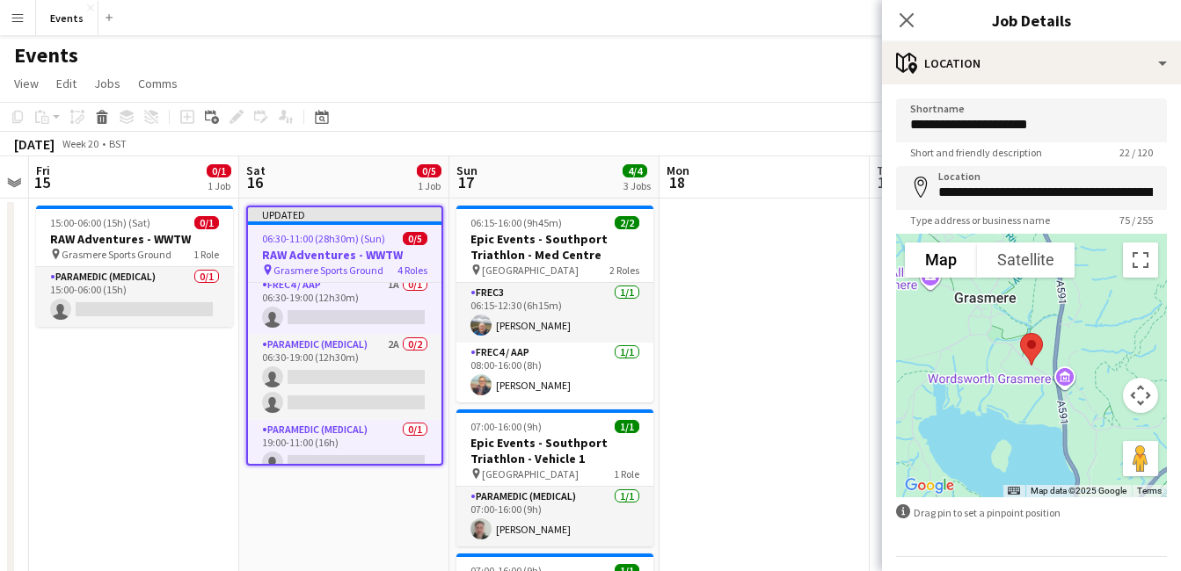
click at [903, 9] on div "Close pop-in" at bounding box center [906, 20] width 49 height 40
click at [905, 29] on app-icon "Close pop-in" at bounding box center [906, 20] width 25 height 25
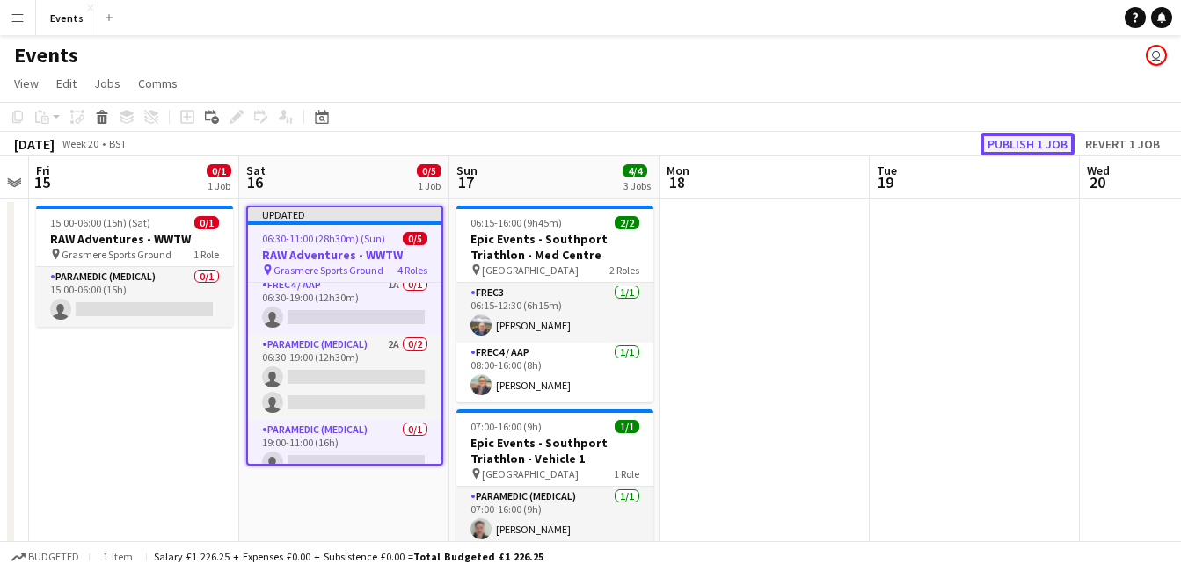
click at [1027, 147] on button "Publish 1 job" at bounding box center [1027, 144] width 94 height 23
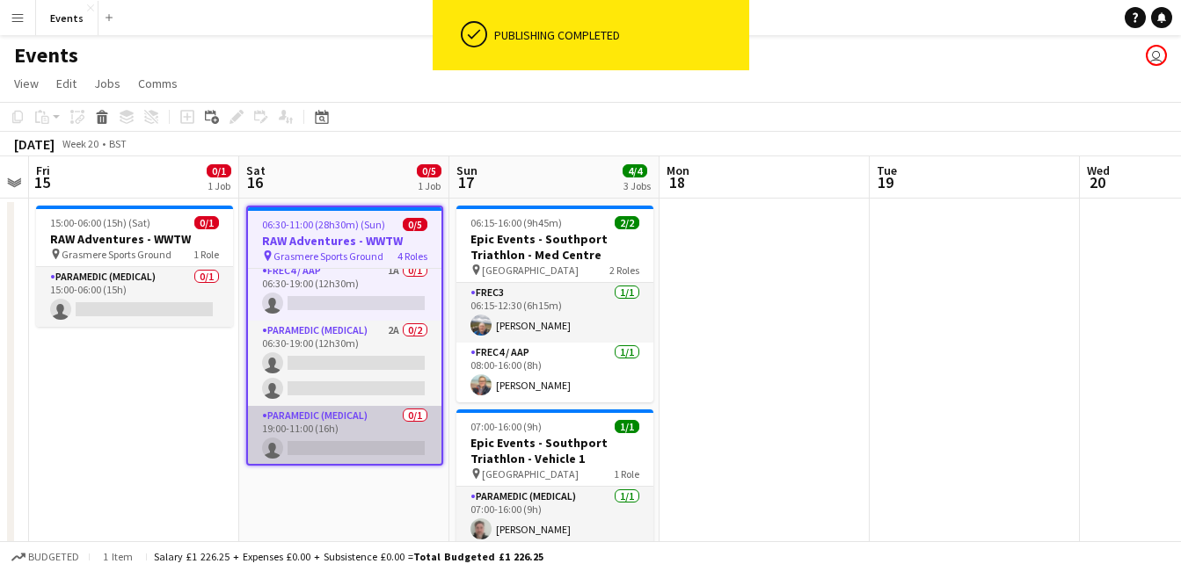
click at [344, 434] on app-card-role "Paramedic (Medical) 0/1 19:00-11:00 (16h) single-neutral-actions" at bounding box center [344, 436] width 193 height 60
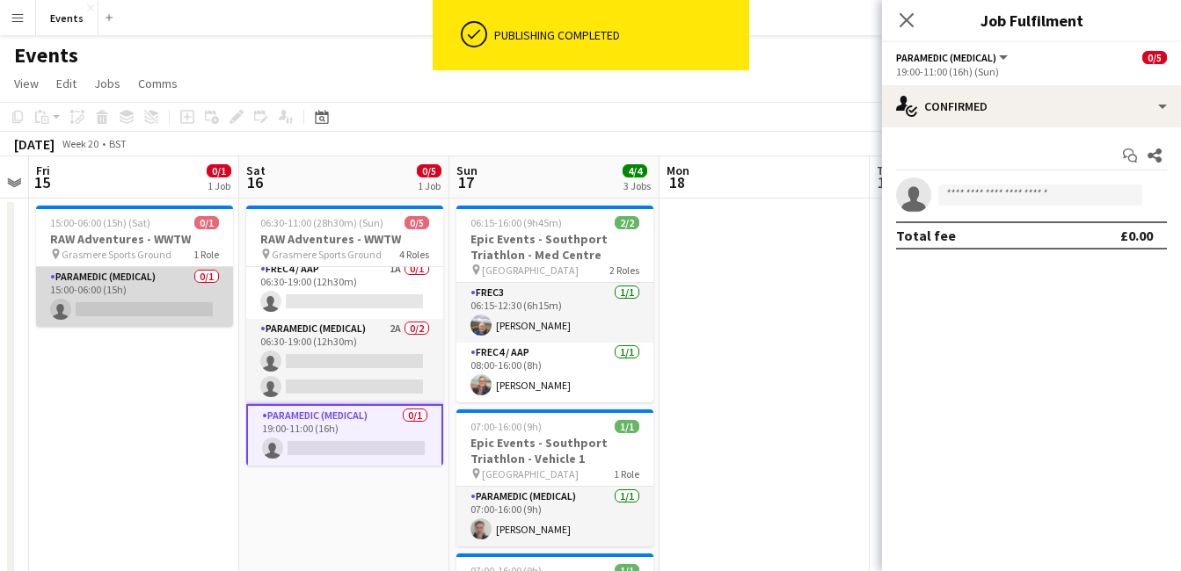
click at [148, 309] on app-card-role "Paramedic (Medical) 0/1 15:00-06:00 (15h) single-neutral-actions" at bounding box center [134, 297] width 197 height 60
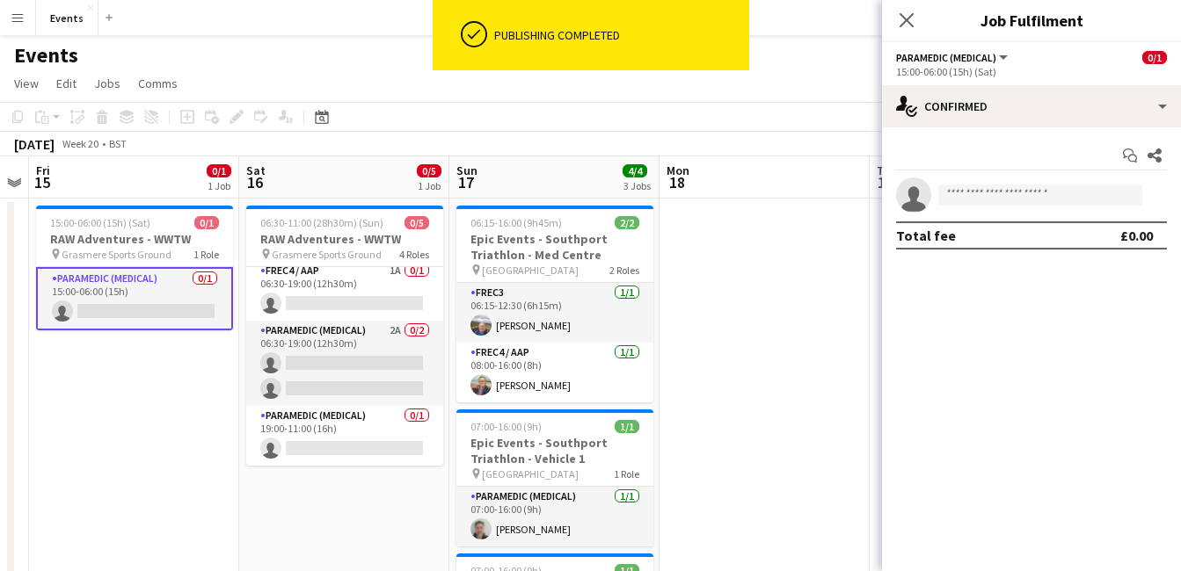
scroll to position [66, 0]
click at [1012, 142] on div "Start chat Share" at bounding box center [1031, 156] width 271 height 29
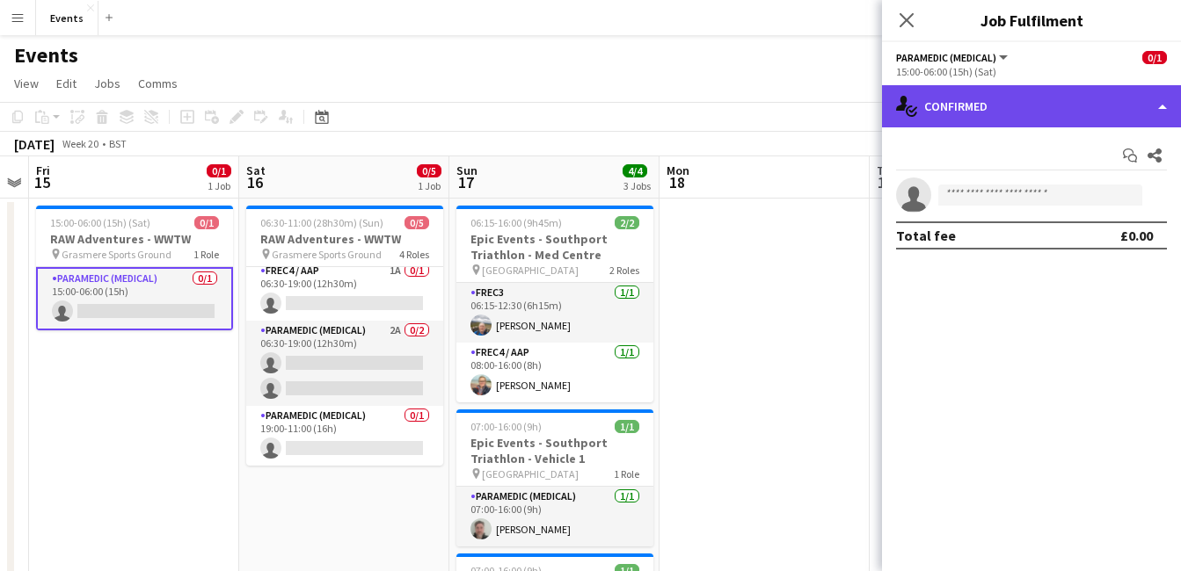
click at [1053, 113] on div "single-neutral-actions-check-2 Confirmed" at bounding box center [1031, 106] width 299 height 42
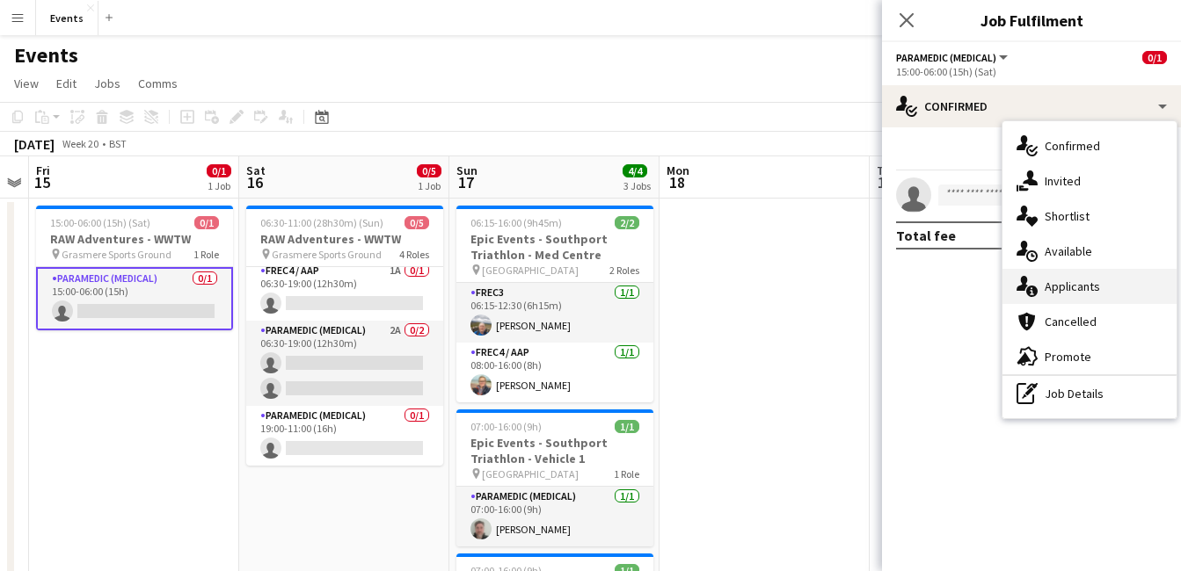
click at [1079, 290] on span "Applicants" at bounding box center [1071, 287] width 55 height 16
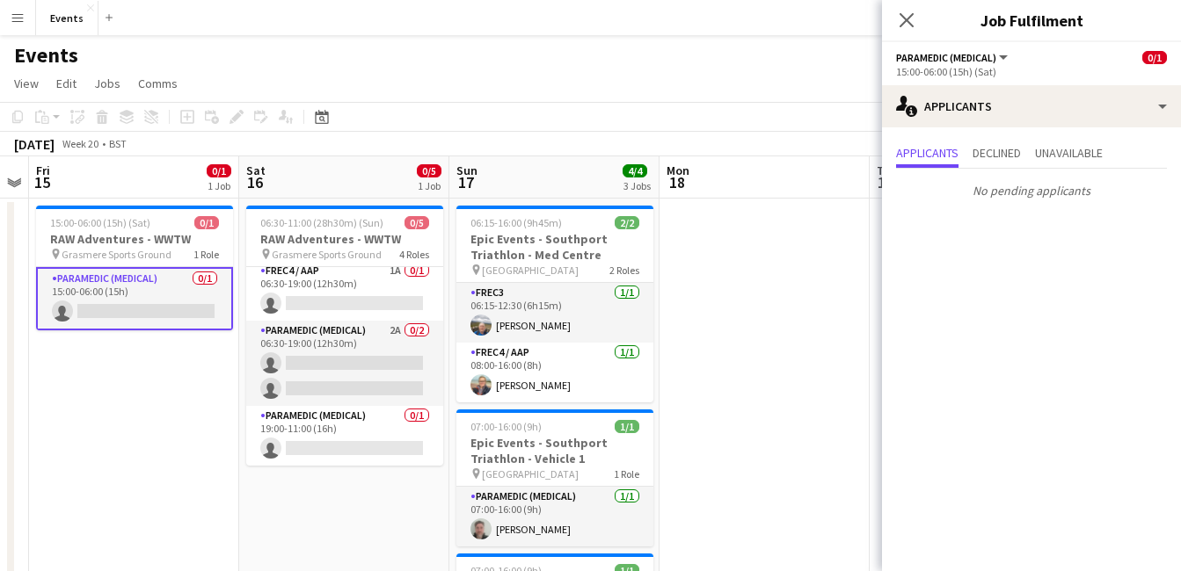
click at [921, 12] on div "Close pop-in" at bounding box center [906, 20] width 49 height 40
click at [905, 20] on icon at bounding box center [906, 19] width 17 height 17
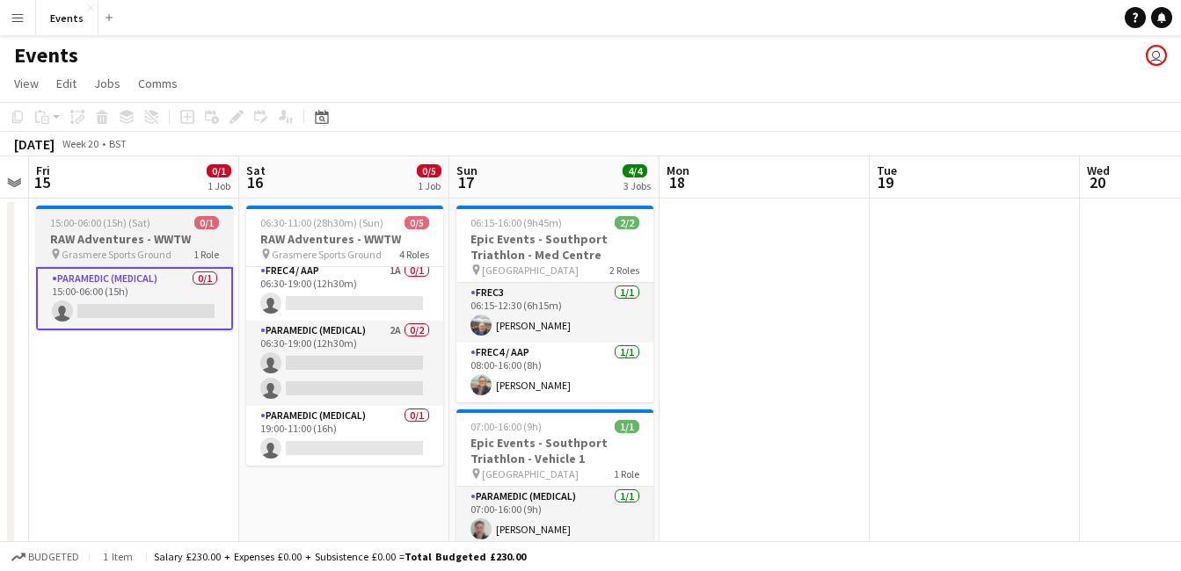
click at [127, 207] on div at bounding box center [134, 208] width 197 height 4
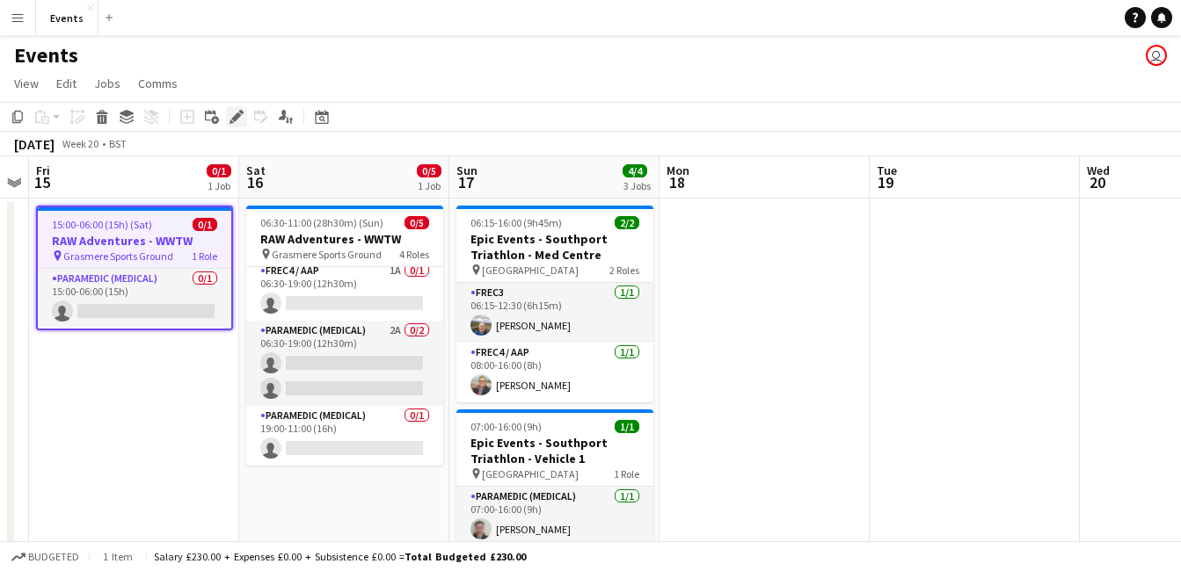
click at [233, 113] on icon "Edit" at bounding box center [236, 117] width 14 height 14
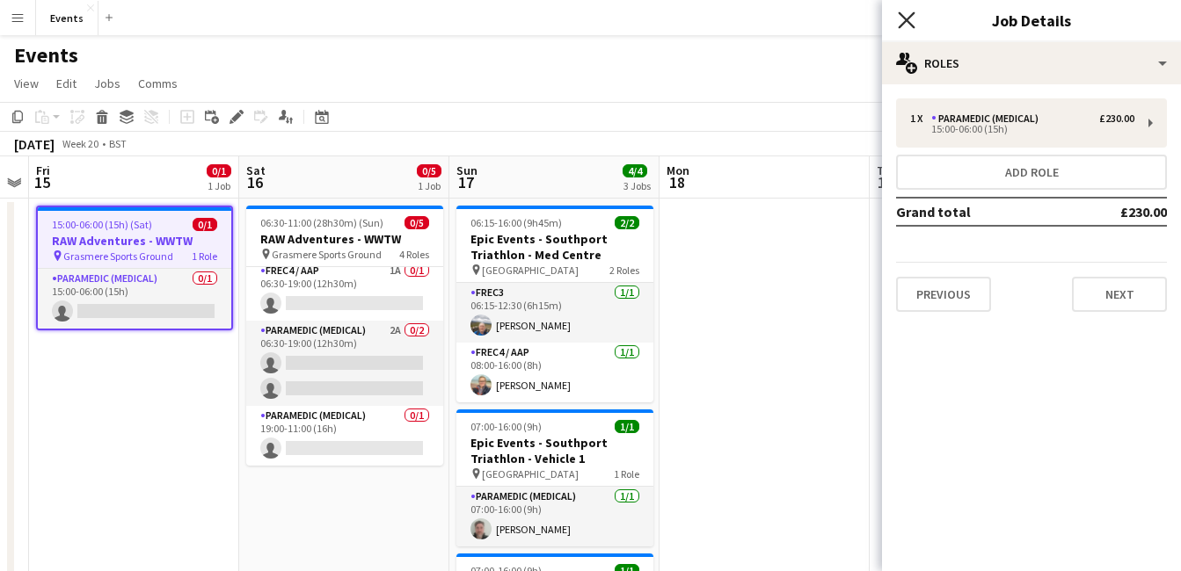
click at [903, 23] on icon at bounding box center [906, 19] width 17 height 17
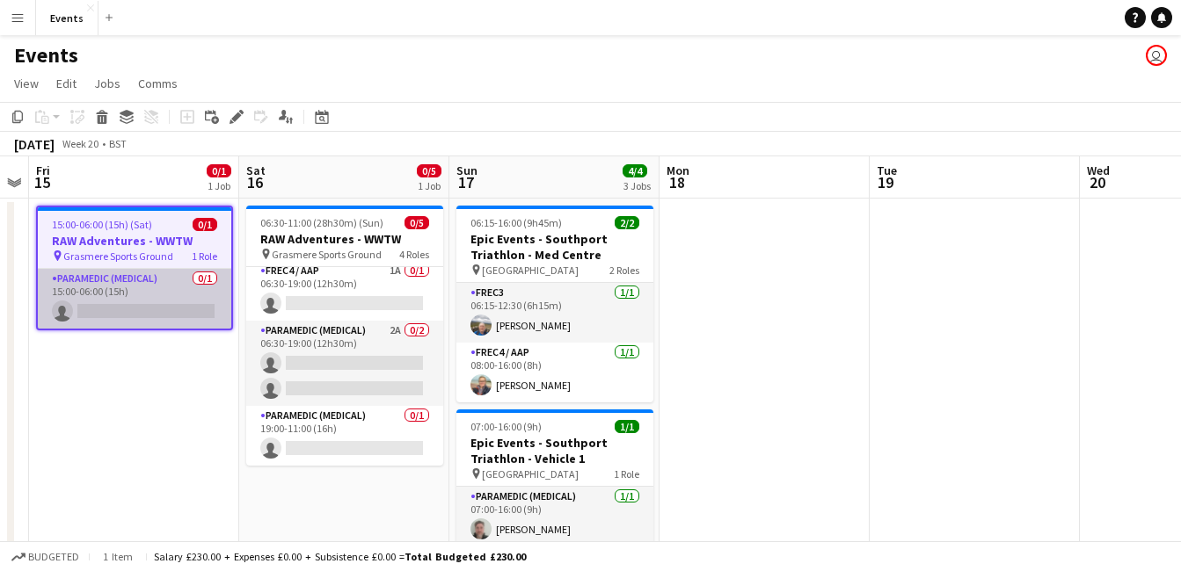
click at [169, 307] on app-card-role "Paramedic (Medical) 0/1 15:00-06:00 (15h) single-neutral-actions" at bounding box center [134, 299] width 193 height 60
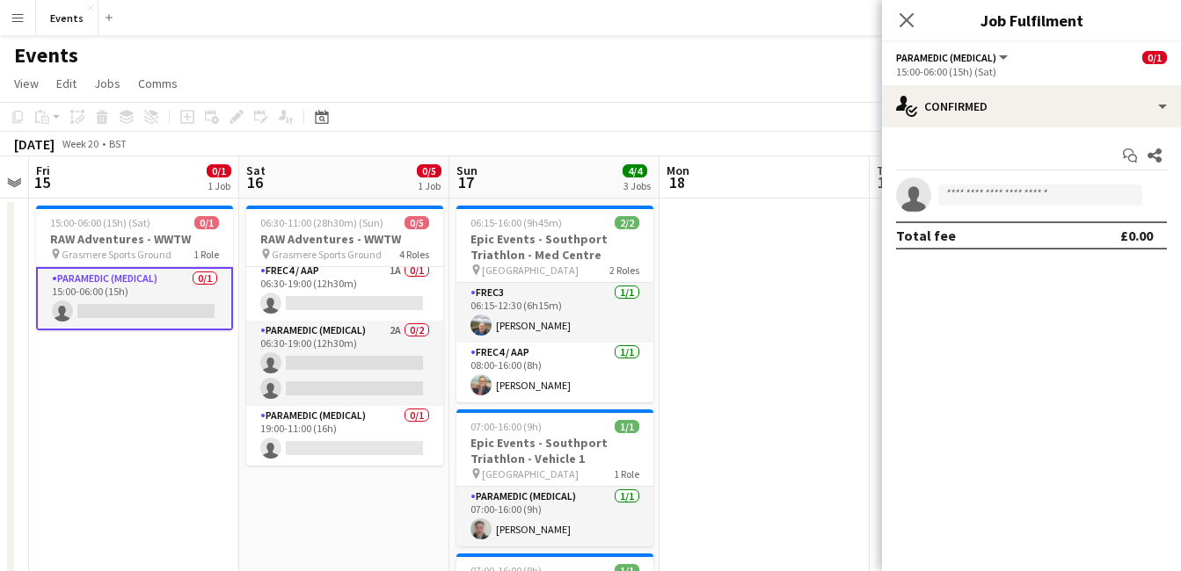
click at [1089, 130] on div "Start chat Share single-neutral-actions Total fee £0.00" at bounding box center [1031, 195] width 299 height 136
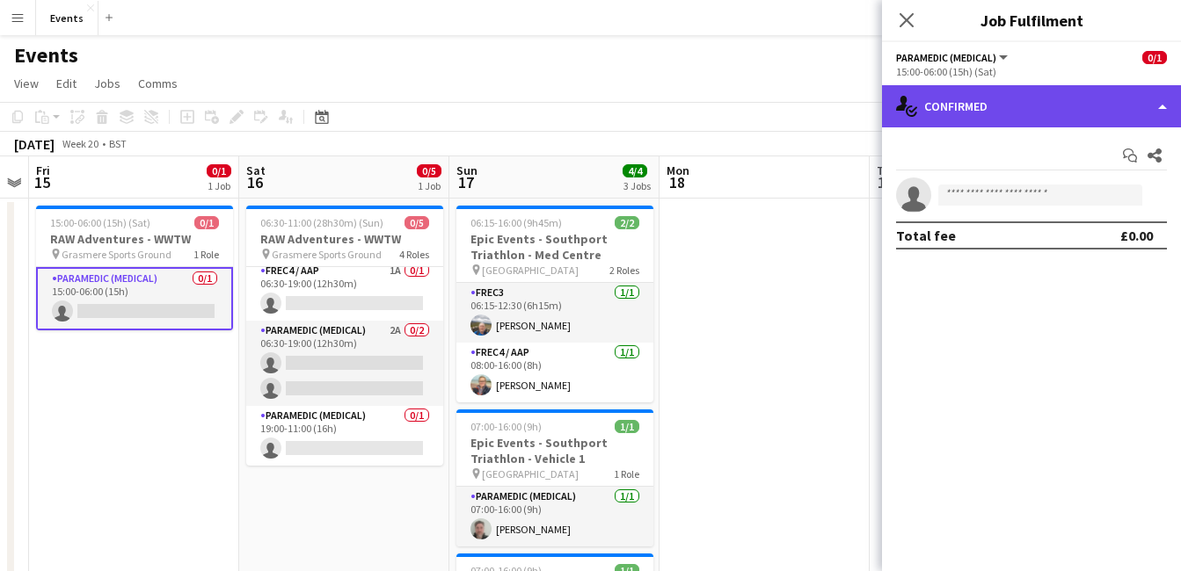
click at [999, 110] on div "single-neutral-actions-check-2 Confirmed" at bounding box center [1031, 106] width 299 height 42
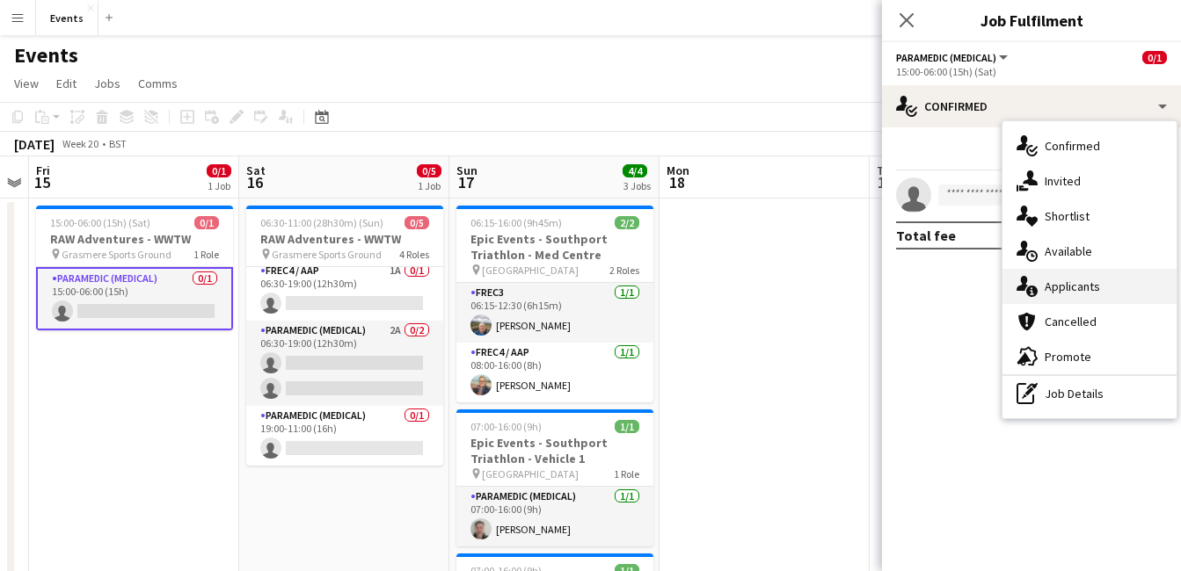
click at [1128, 282] on div "single-neutral-actions-information Applicants" at bounding box center [1089, 286] width 174 height 35
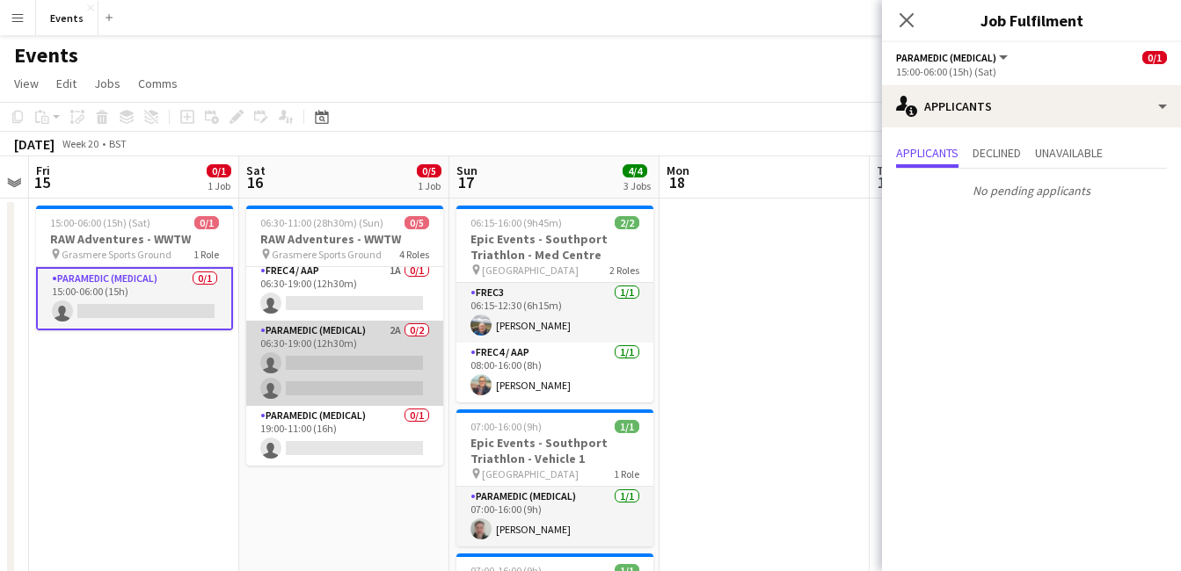
click at [328, 358] on app-card-role "Paramedic (Medical) 2A 0/2 06:30-19:00 (12h30m) single-neutral-actions single-n…" at bounding box center [344, 363] width 197 height 85
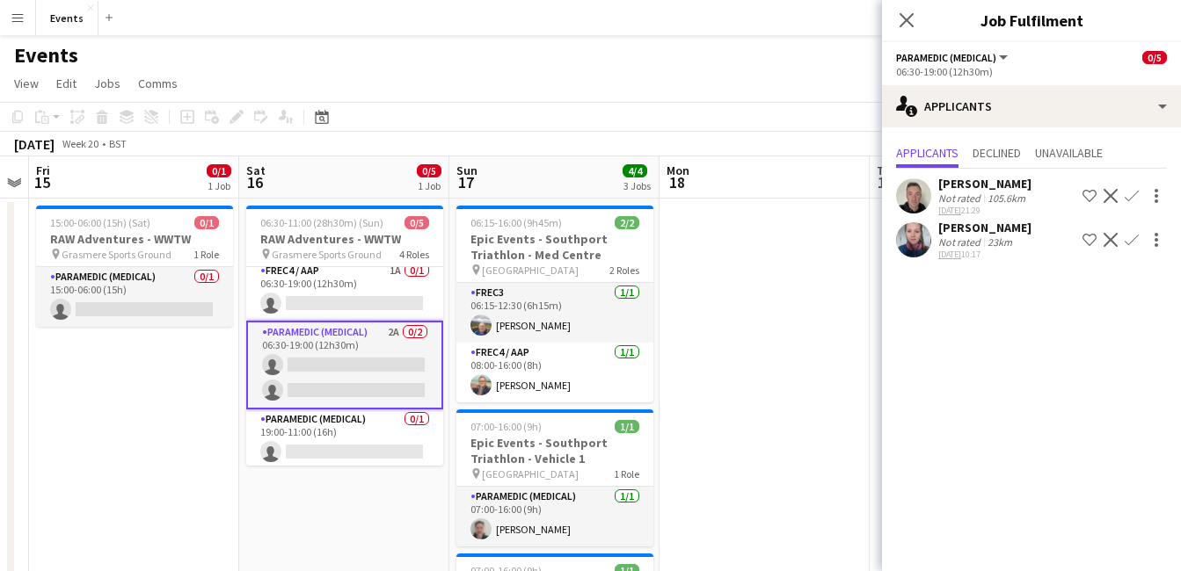
click at [1128, 243] on app-icon "Confirm" at bounding box center [1131, 240] width 14 height 14
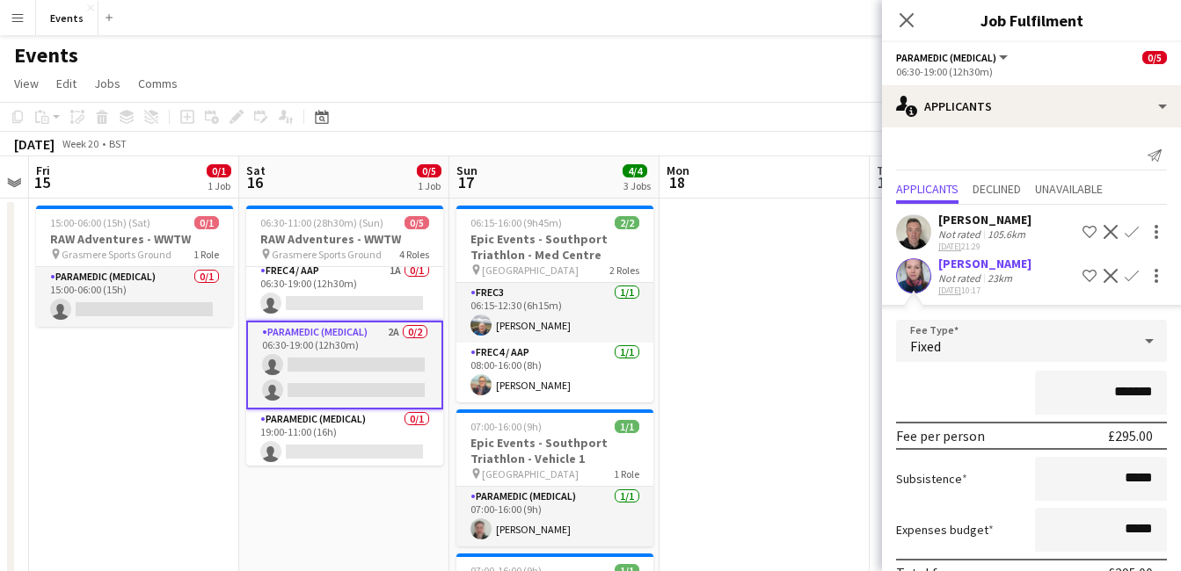
scroll to position [106, 0]
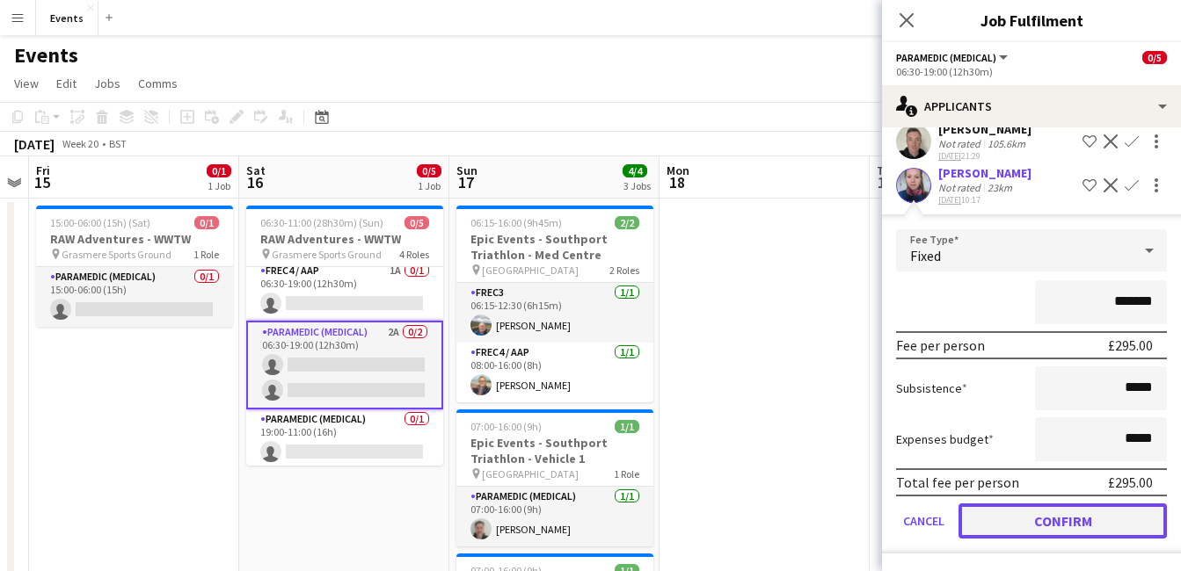
click at [1019, 517] on button "Confirm" at bounding box center [1062, 521] width 208 height 35
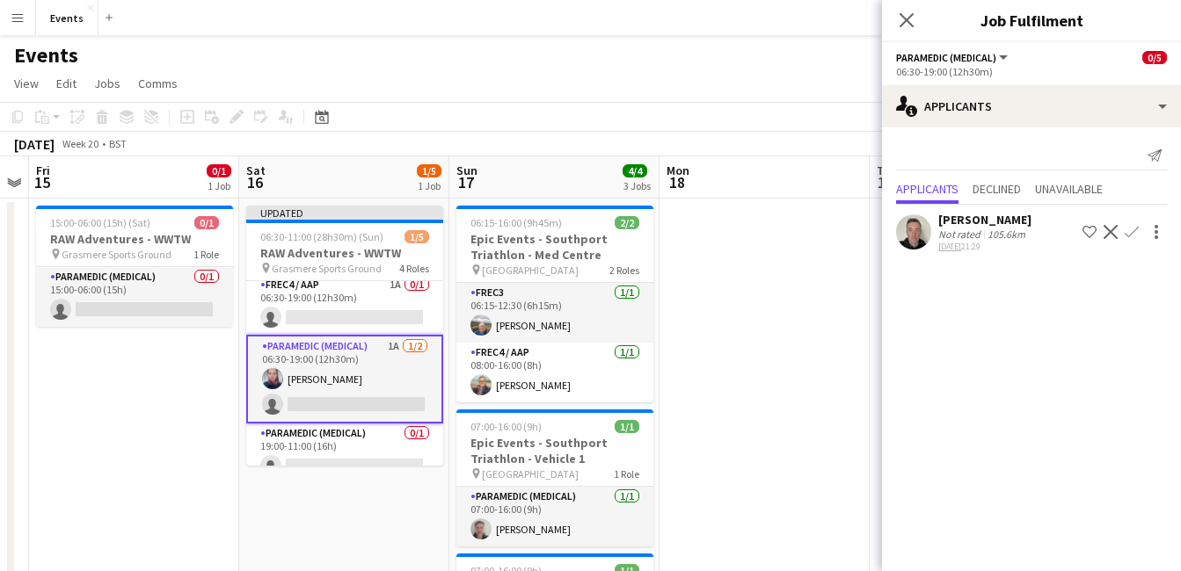
scroll to position [0, 0]
click at [1132, 235] on app-icon "Confirm" at bounding box center [1131, 232] width 14 height 14
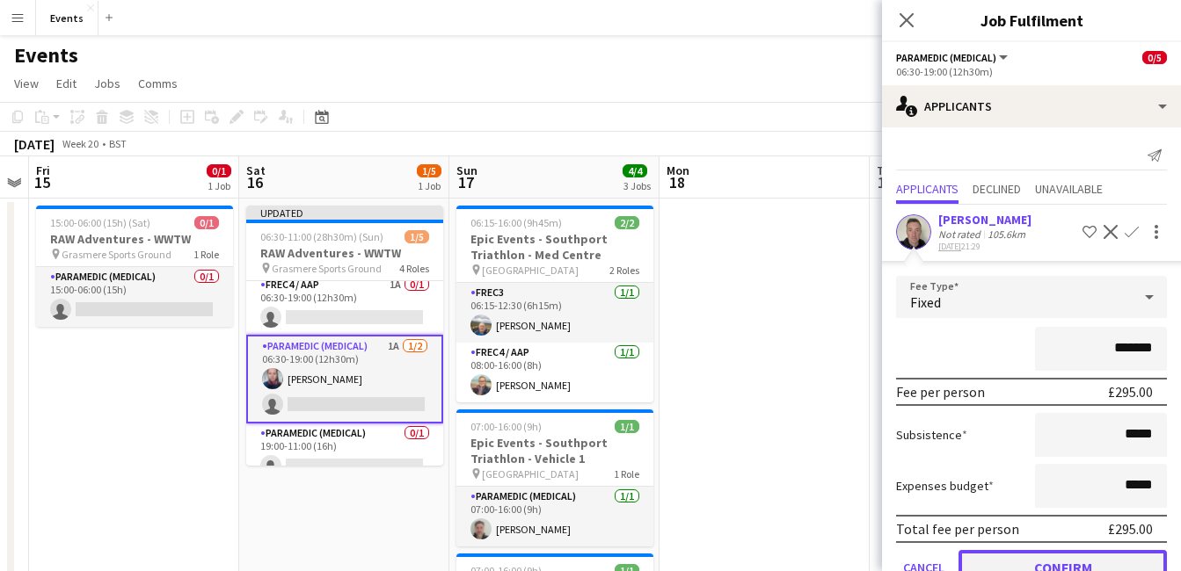
click at [1025, 555] on button "Confirm" at bounding box center [1062, 567] width 208 height 35
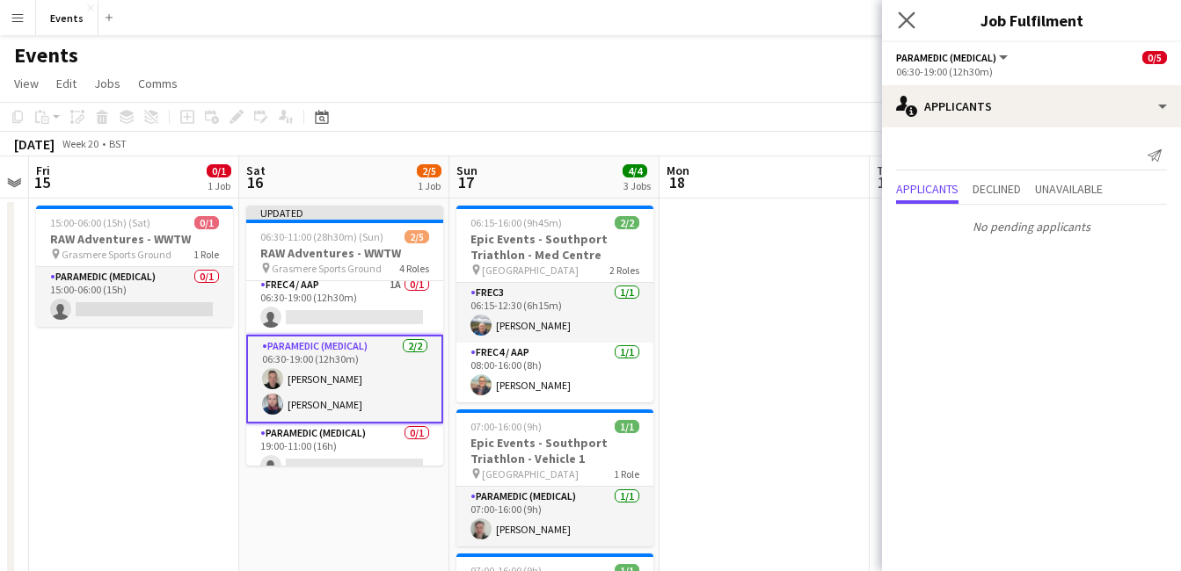
click at [905, 11] on app-icon "Close pop-in" at bounding box center [906, 20] width 25 height 25
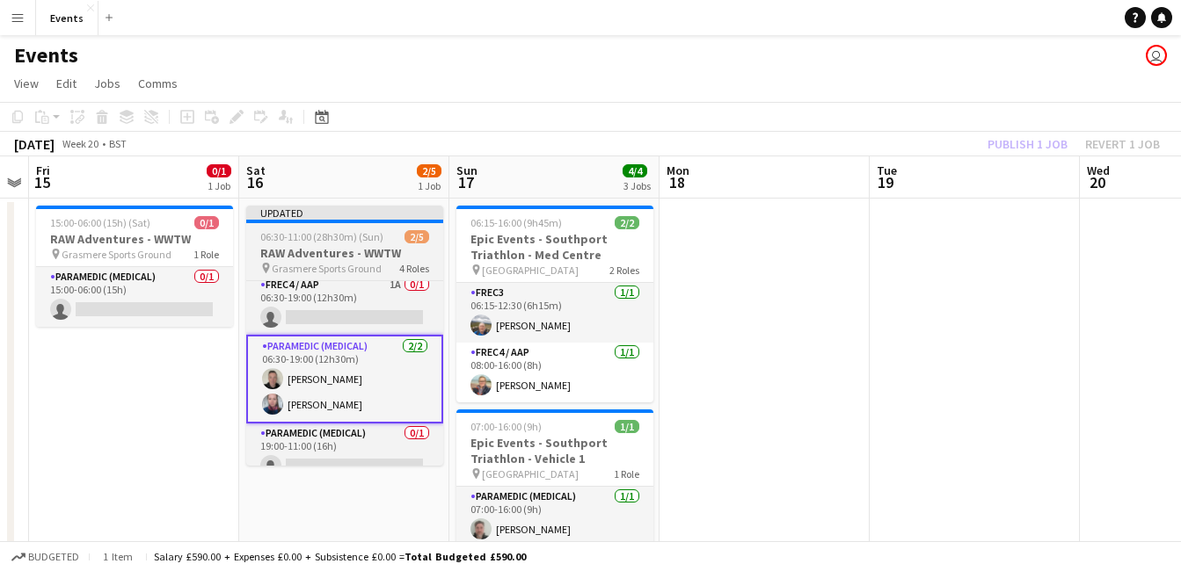
scroll to position [84, 0]
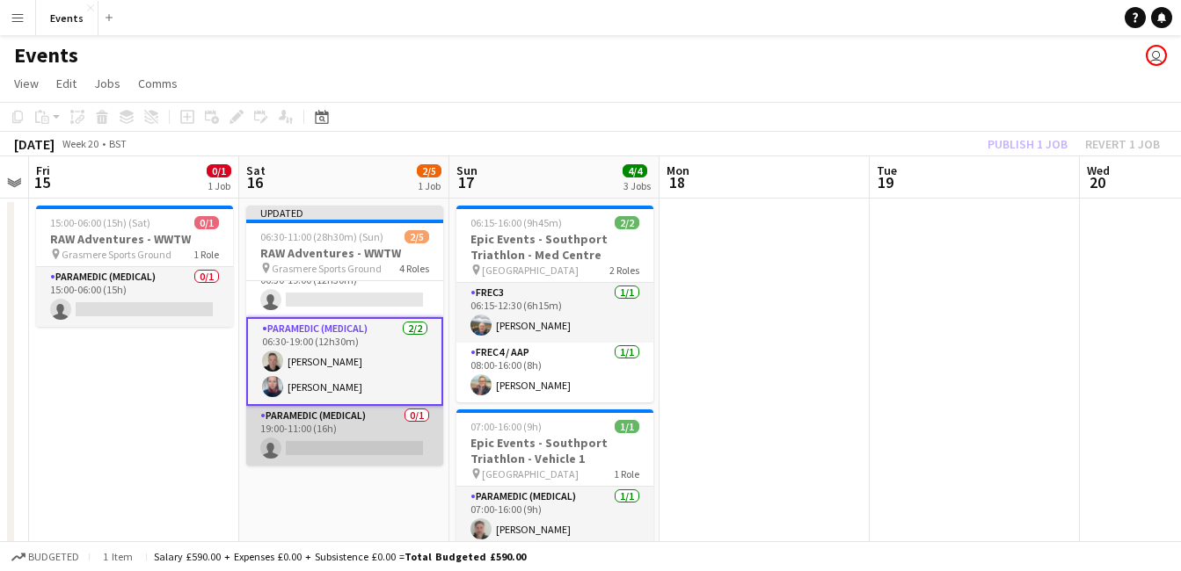
click at [331, 445] on app-card-role "Paramedic (Medical) 0/1 19:00-11:00 (16h) single-neutral-actions" at bounding box center [344, 436] width 197 height 60
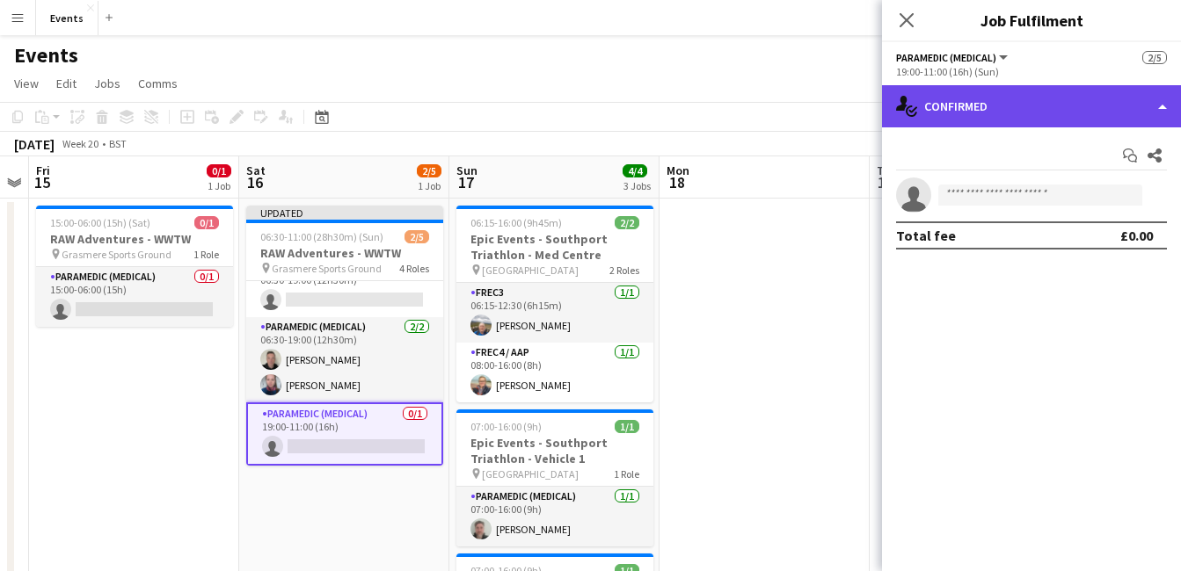
click at [1041, 110] on div "single-neutral-actions-check-2 Confirmed" at bounding box center [1031, 106] width 299 height 42
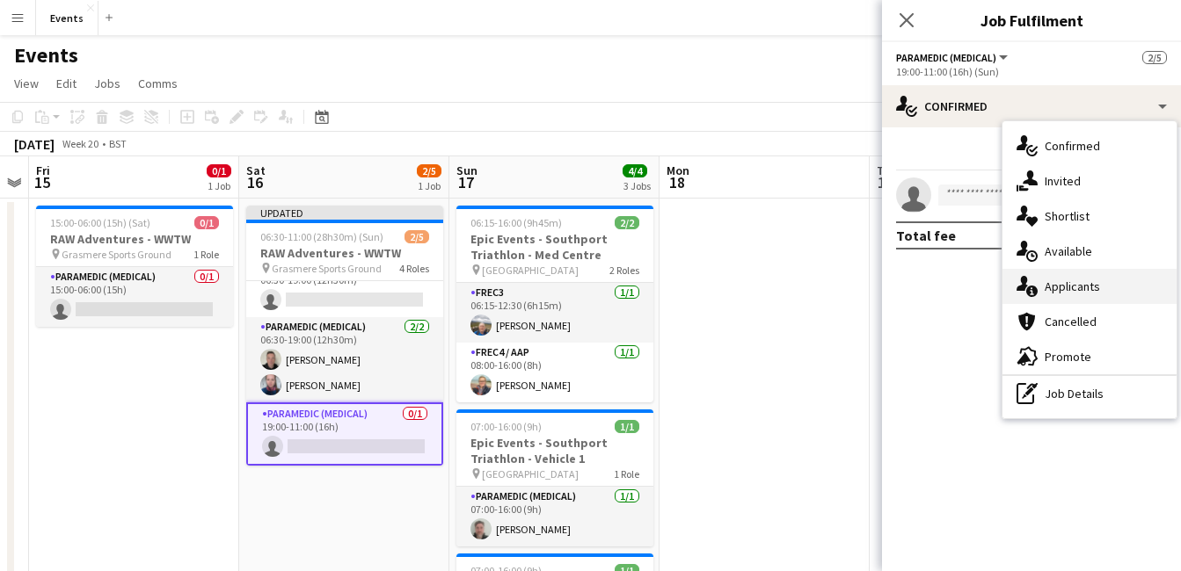
click at [1105, 282] on div "single-neutral-actions-information Applicants" at bounding box center [1089, 286] width 174 height 35
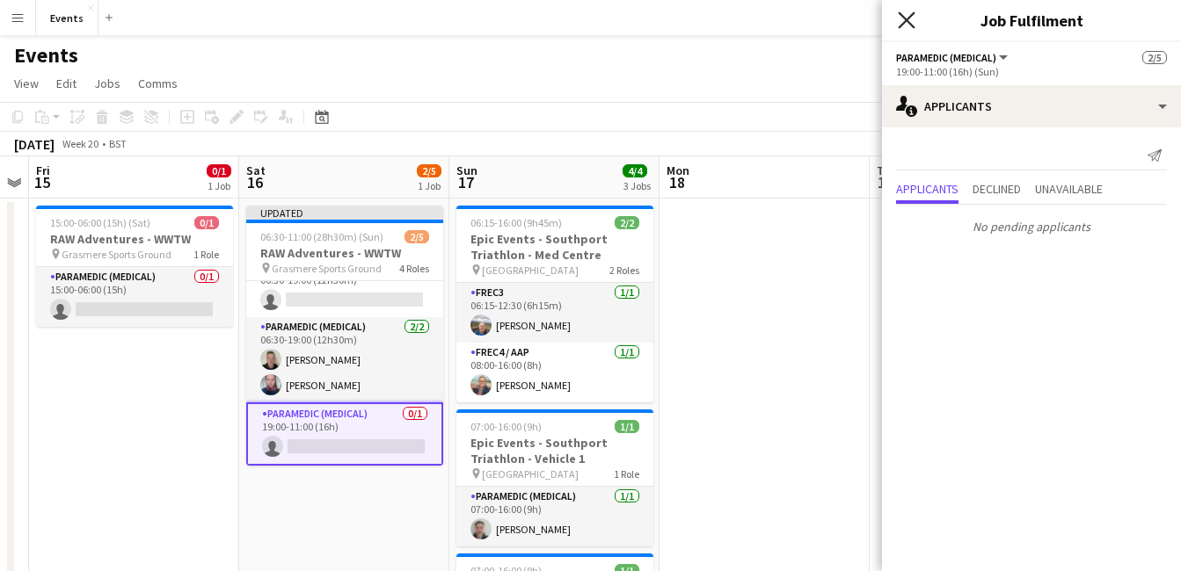
click at [902, 24] on icon at bounding box center [906, 19] width 17 height 17
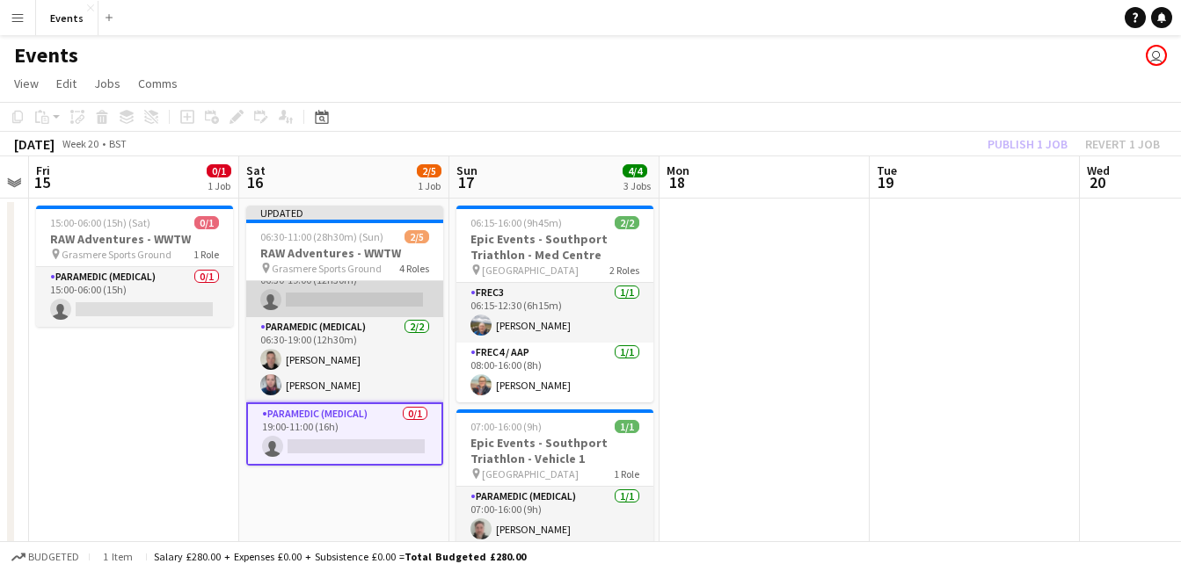
click at [313, 296] on app-card-role "FREC4 / AAP 1A 0/1 06:30-19:00 (12h30m) single-neutral-actions" at bounding box center [344, 288] width 197 height 60
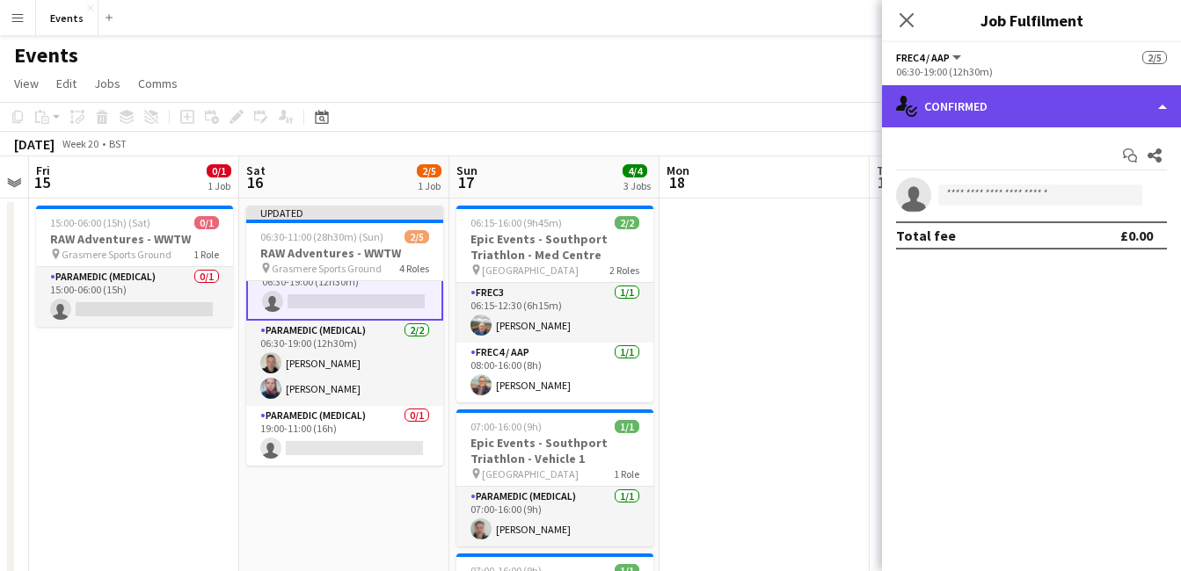
click at [1026, 104] on div "single-neutral-actions-check-2 Confirmed" at bounding box center [1031, 106] width 299 height 42
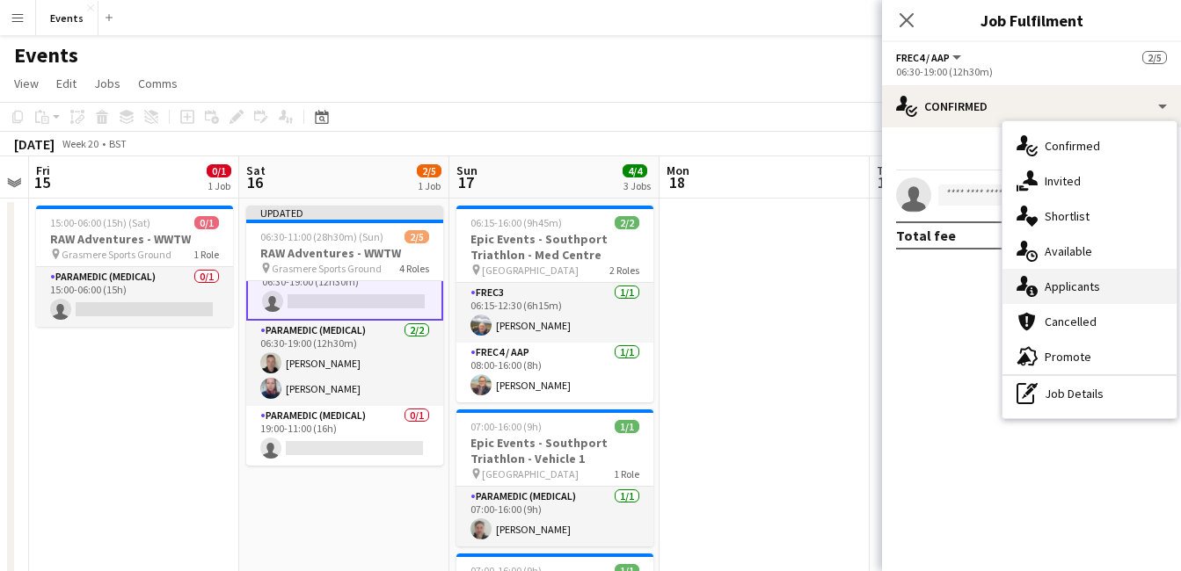
click at [1084, 276] on div "single-neutral-actions-information Applicants" at bounding box center [1089, 286] width 174 height 35
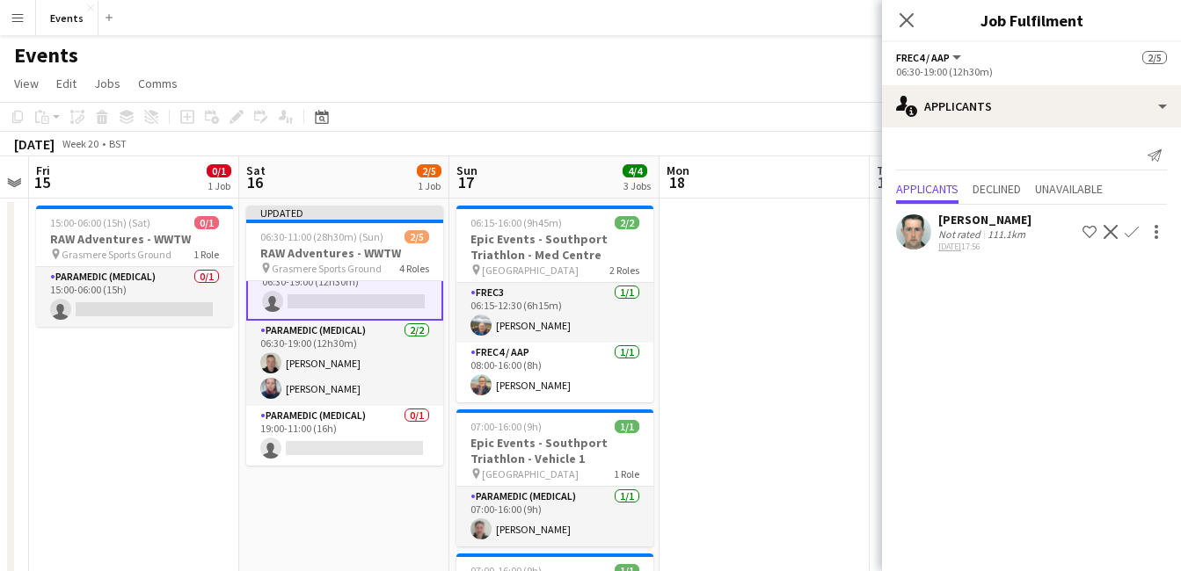
click at [1134, 229] on app-icon "Confirm" at bounding box center [1131, 232] width 14 height 14
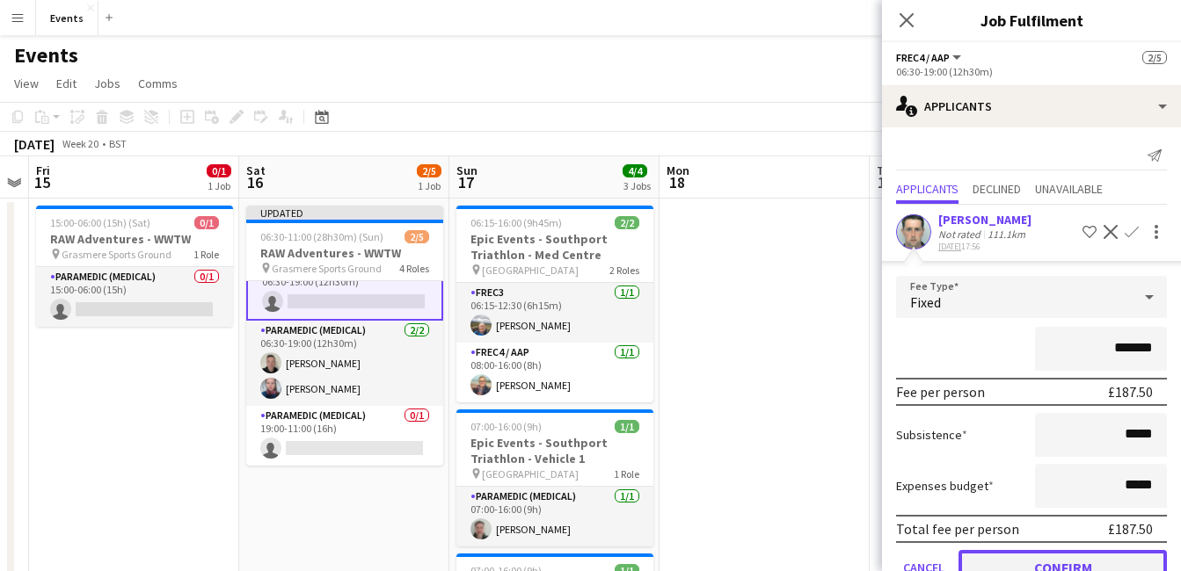
click at [1030, 550] on button "Confirm" at bounding box center [1062, 567] width 208 height 35
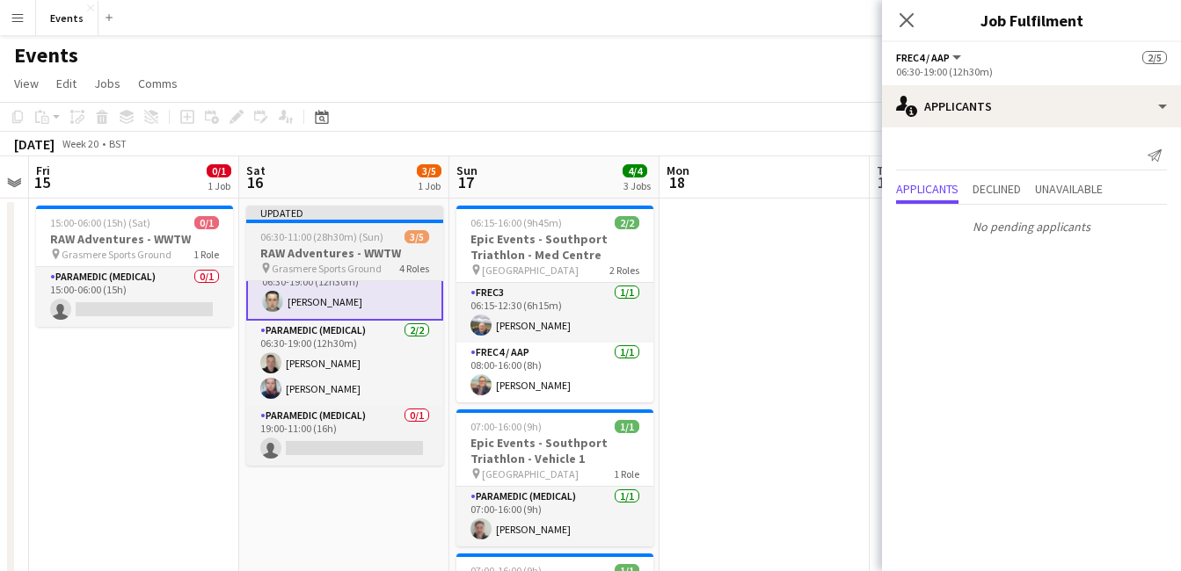
scroll to position [0, 0]
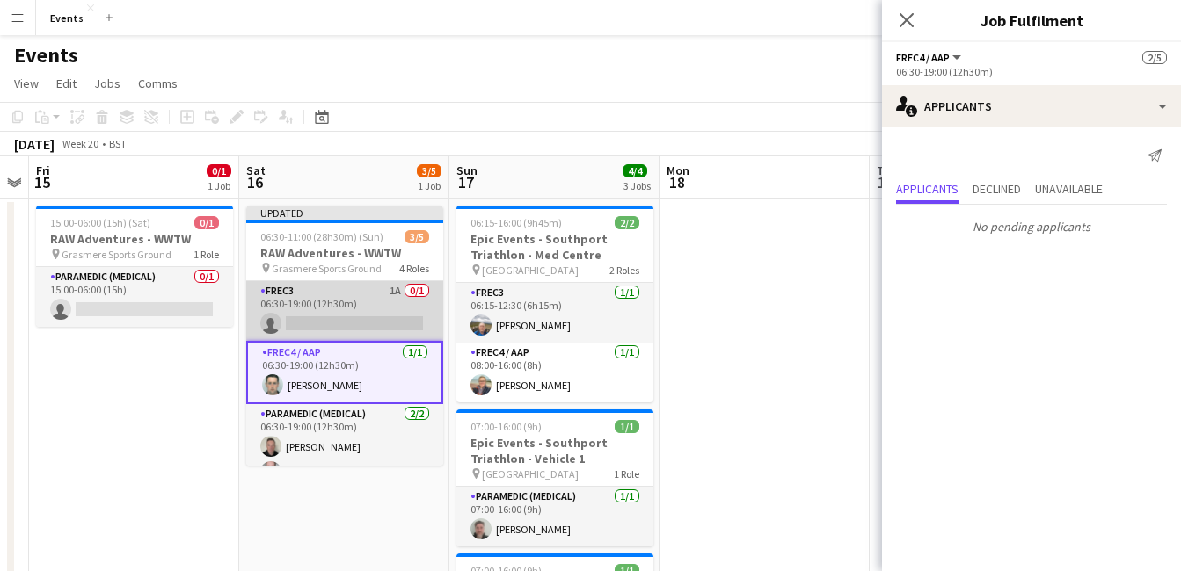
click at [350, 323] on app-card-role "FREC3 1A 0/1 06:30-19:00 (12h30m) single-neutral-actions" at bounding box center [344, 311] width 197 height 60
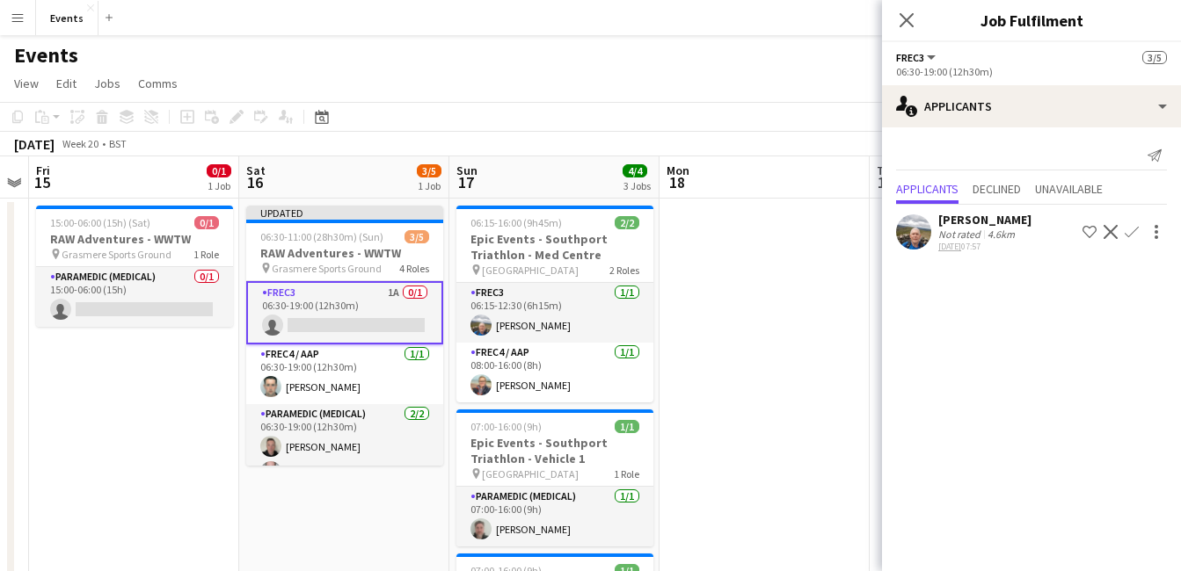
click at [1132, 231] on app-icon "Confirm" at bounding box center [1131, 232] width 14 height 14
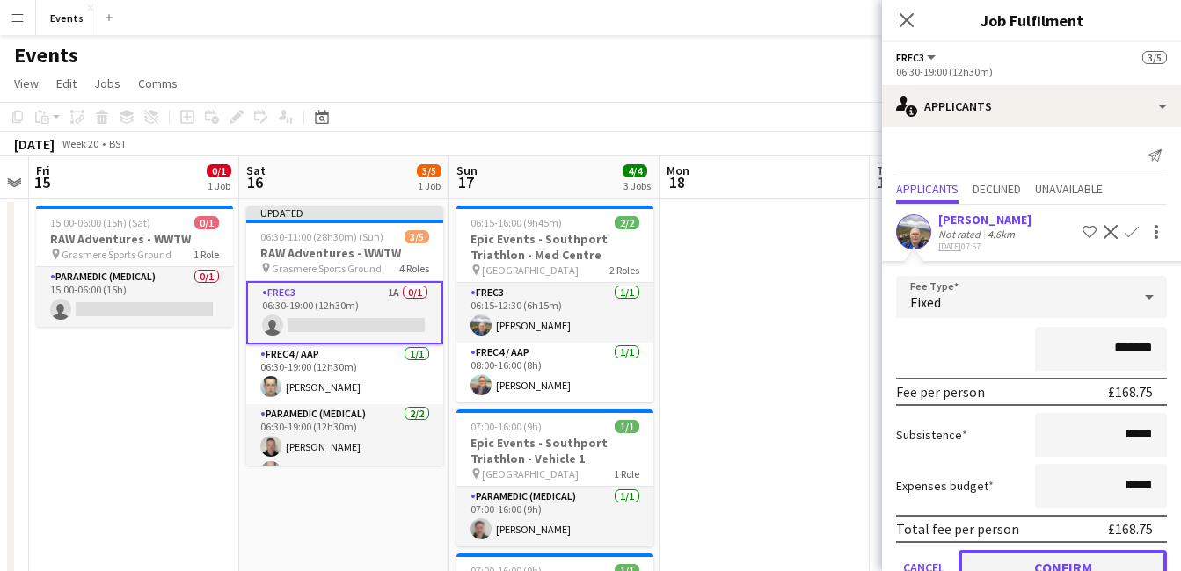
click at [1090, 564] on button "Confirm" at bounding box center [1062, 567] width 208 height 35
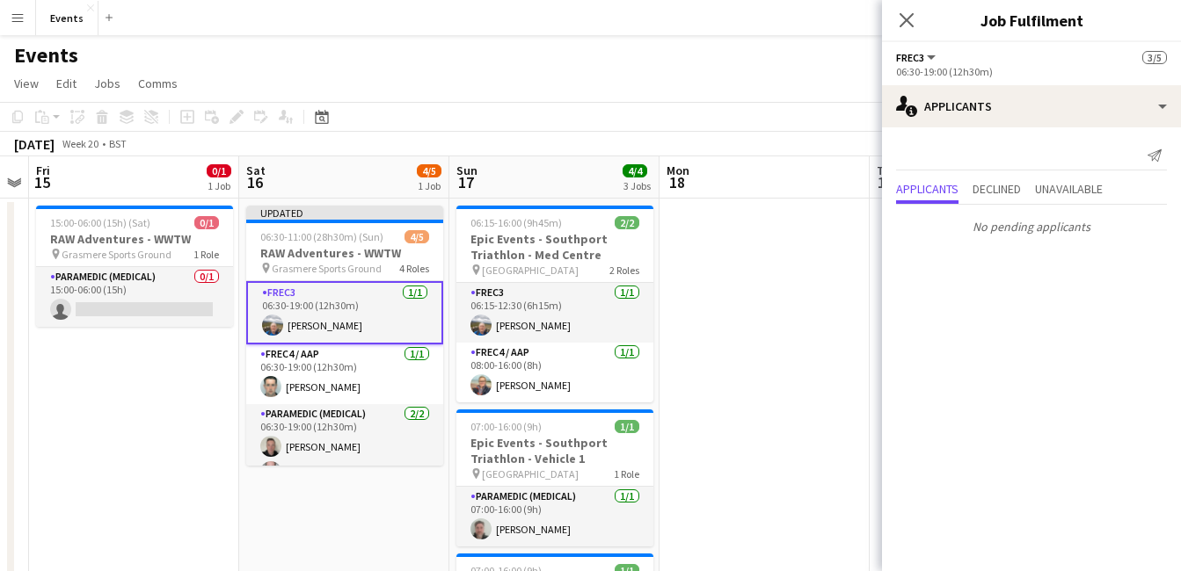
click at [892, 25] on div "Close pop-in" at bounding box center [906, 20] width 49 height 40
click at [895, 22] on div "Close pop-in" at bounding box center [906, 20] width 49 height 40
click at [917, 17] on div "Close pop-in" at bounding box center [906, 20] width 49 height 40
click at [909, 25] on icon "Close pop-in" at bounding box center [906, 19] width 17 height 17
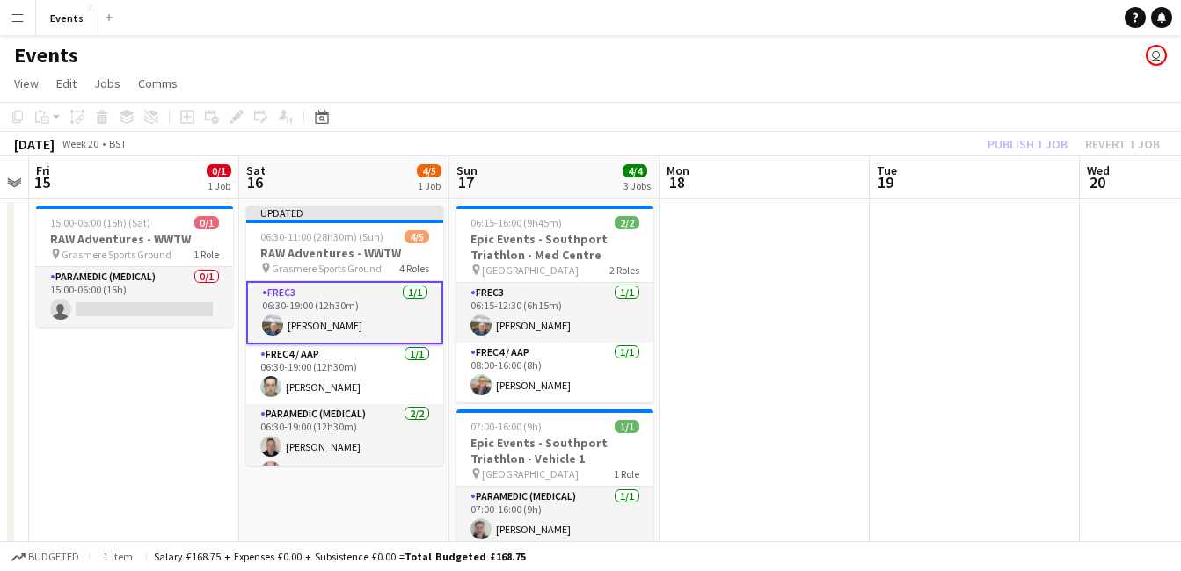
click at [1025, 134] on div "Publish 1 job Revert 1 job" at bounding box center [1073, 144] width 214 height 23
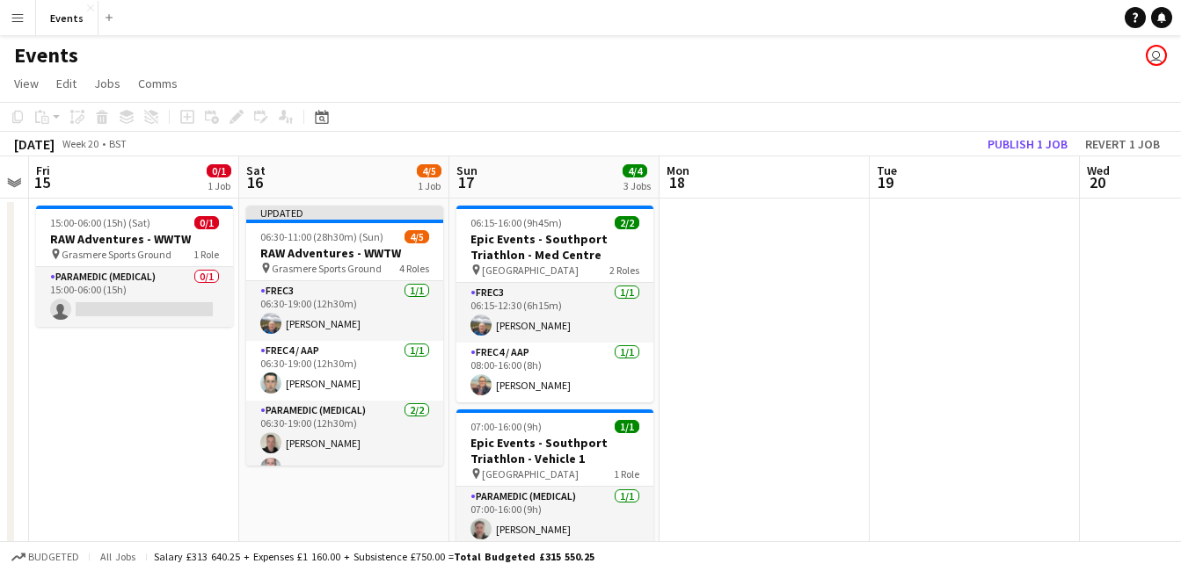
click at [1019, 156] on app-board-header-date "Tue 19" at bounding box center [974, 177] width 210 height 42
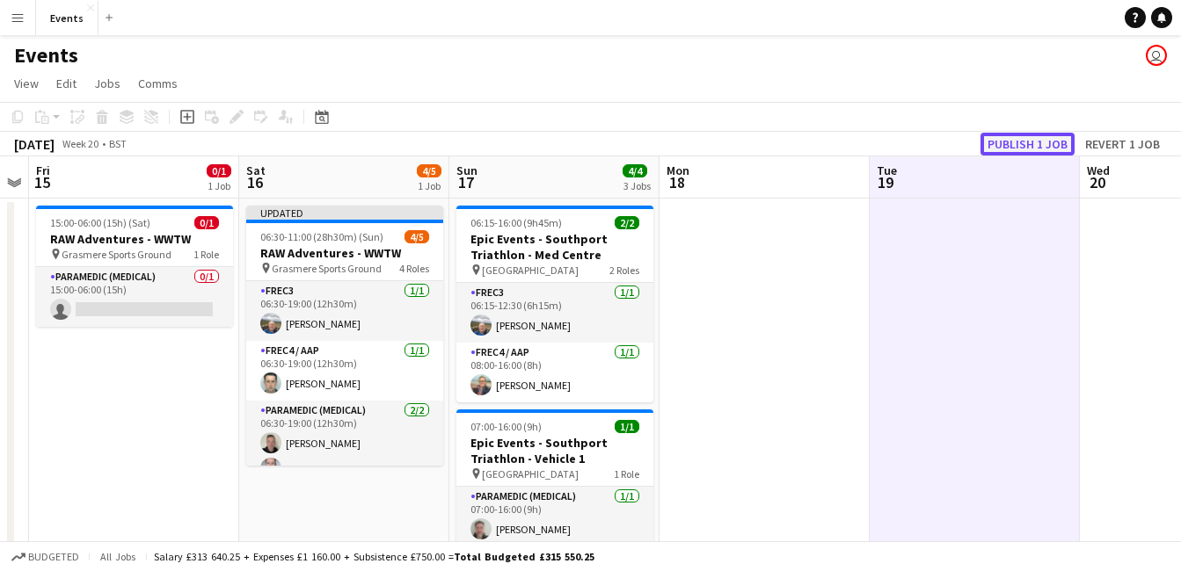
click at [1007, 145] on button "Publish 1 job" at bounding box center [1027, 144] width 94 height 23
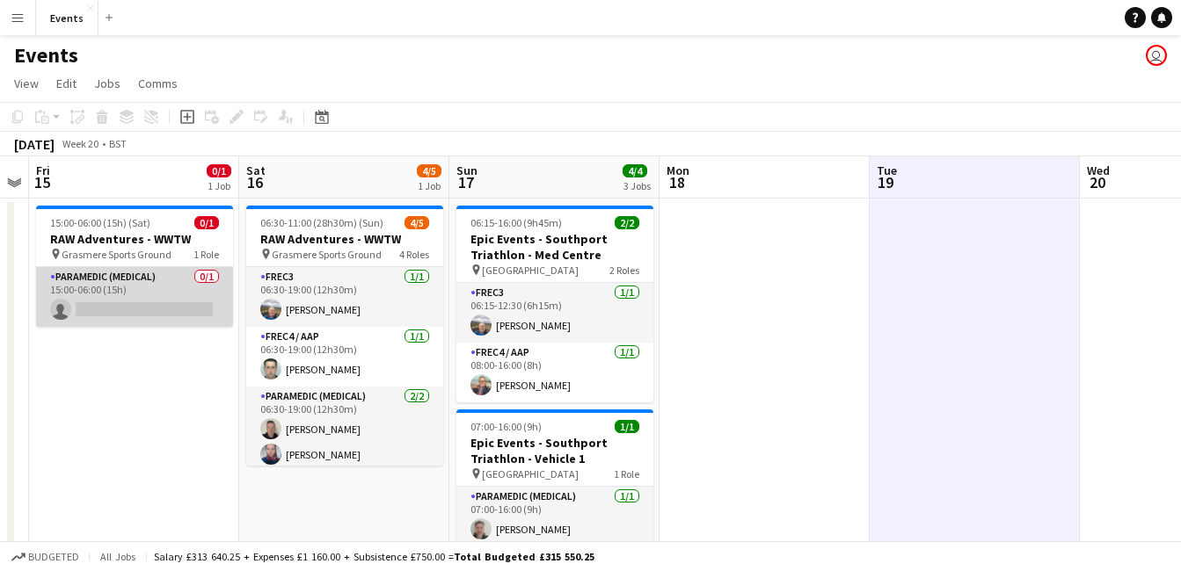
click at [162, 316] on app-card-role "Paramedic (Medical) 0/1 15:00-06:00 (15h) single-neutral-actions" at bounding box center [134, 297] width 197 height 60
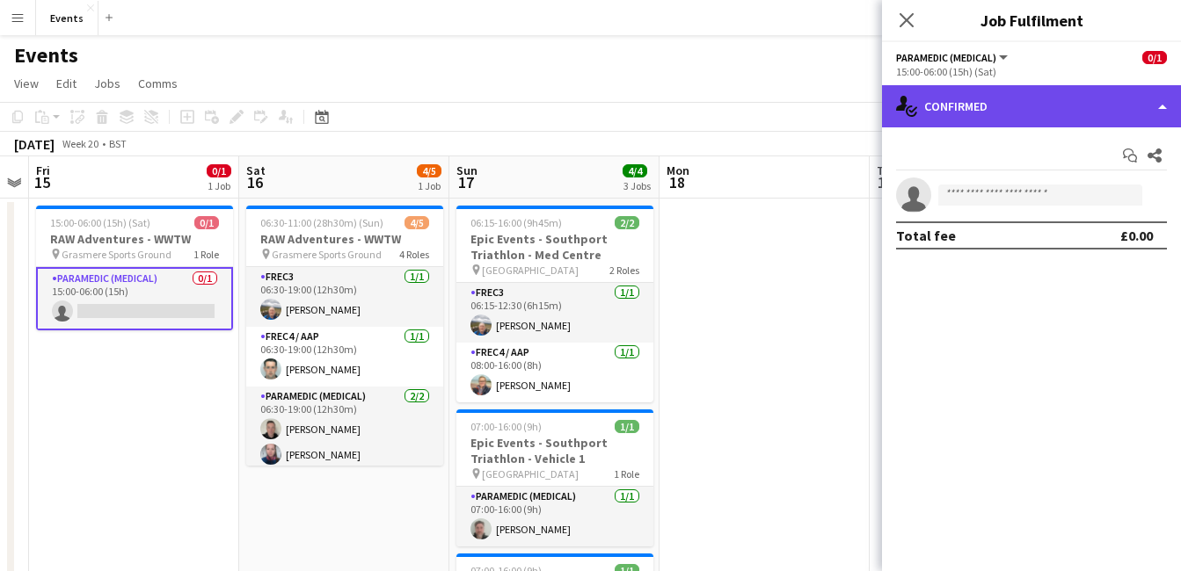
click at [1034, 107] on div "single-neutral-actions-check-2 Confirmed" at bounding box center [1031, 106] width 299 height 42
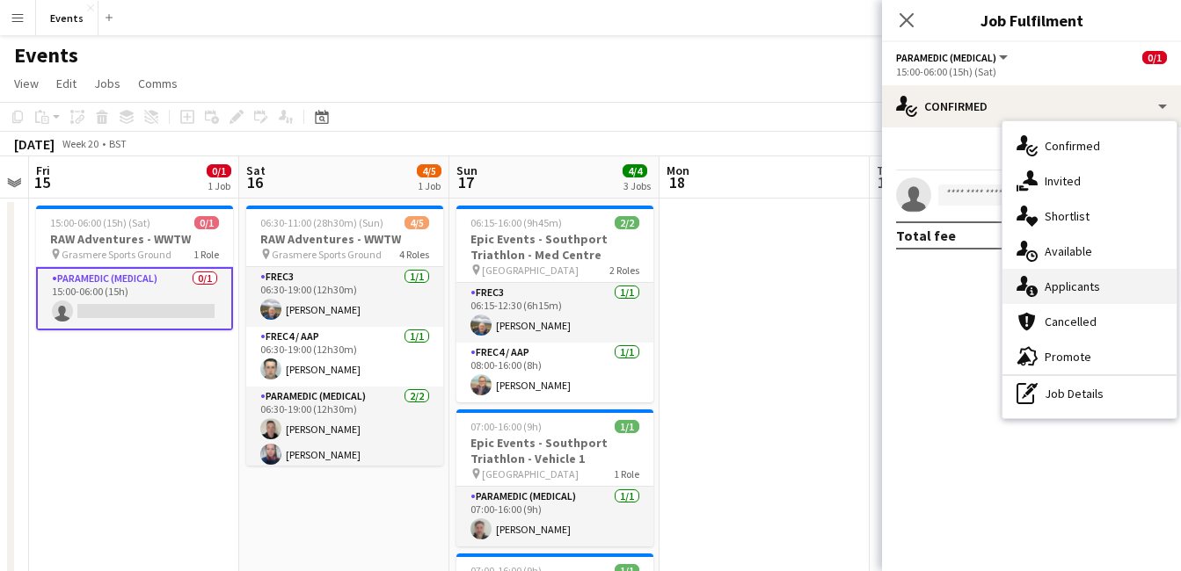
click at [1094, 281] on span "Applicants" at bounding box center [1071, 287] width 55 height 16
